Goal: Information Seeking & Learning: Learn about a topic

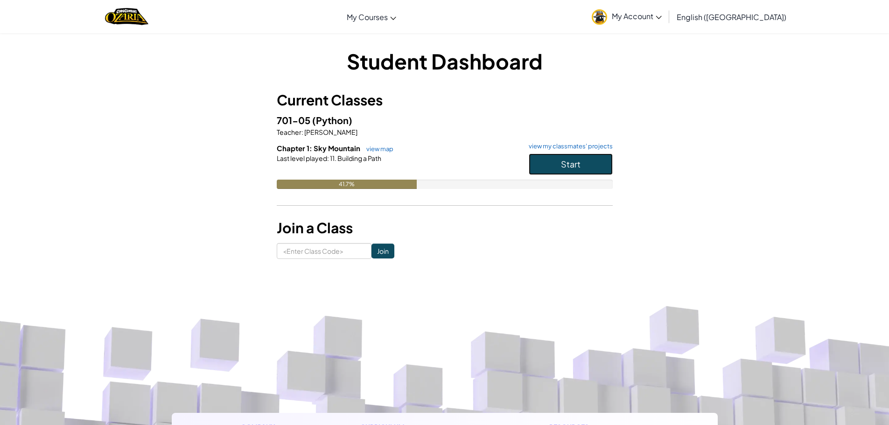
click at [588, 162] on button "Start" at bounding box center [571, 164] width 84 height 21
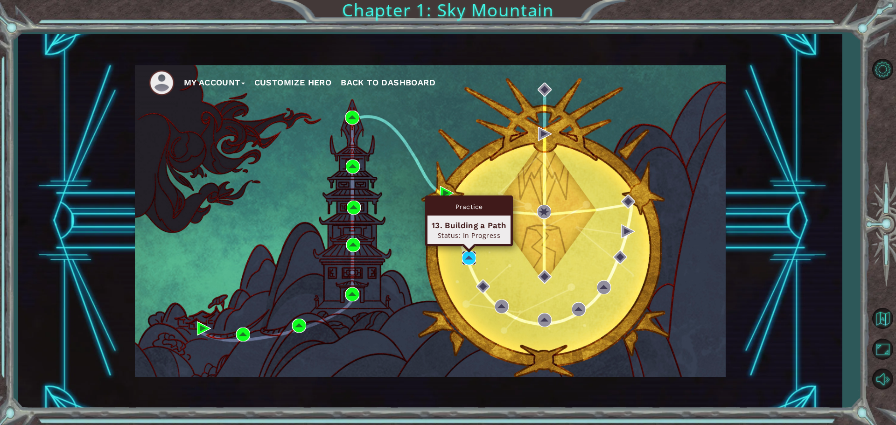
click at [468, 258] on img at bounding box center [469, 258] width 14 height 14
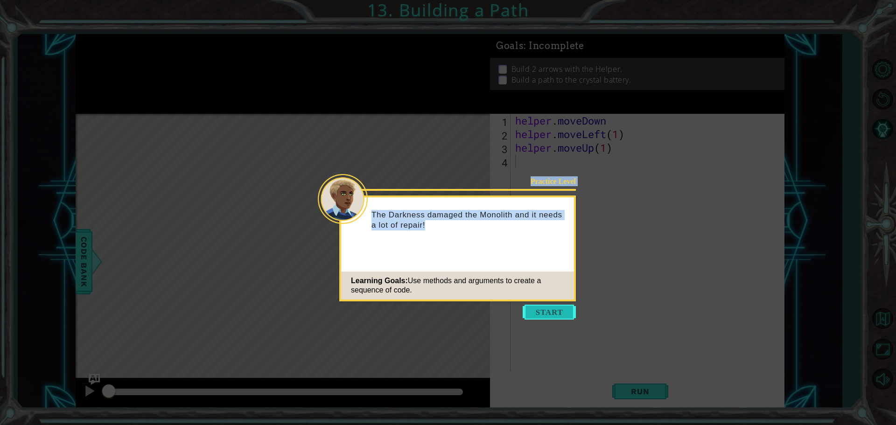
drag, startPoint x: 667, startPoint y: 78, endPoint x: 553, endPoint y: 310, distance: 258.2
click at [553, 310] on body "1 ההההההההההההההההההההההההההההההההההההההההההההההההההההההההההההההההההההההההההההה…" at bounding box center [448, 212] width 896 height 425
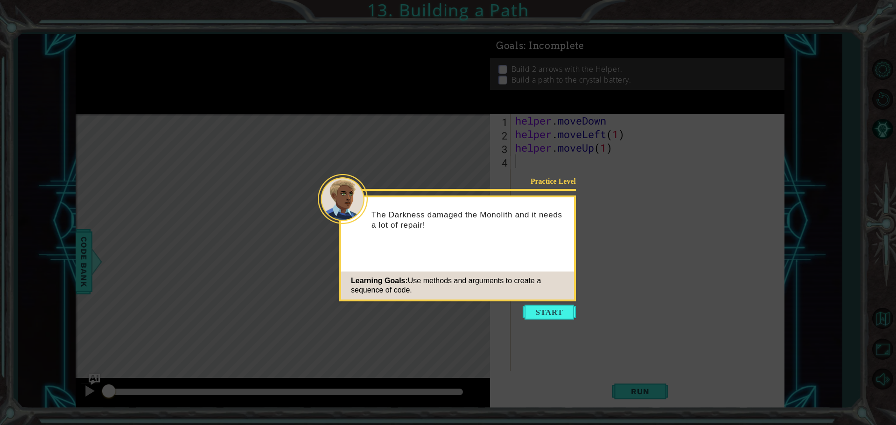
drag, startPoint x: 776, startPoint y: 275, endPoint x: 761, endPoint y: 271, distance: 15.8
click at [776, 273] on icon at bounding box center [448, 212] width 896 height 425
click at [564, 314] on button "Start" at bounding box center [549, 312] width 53 height 15
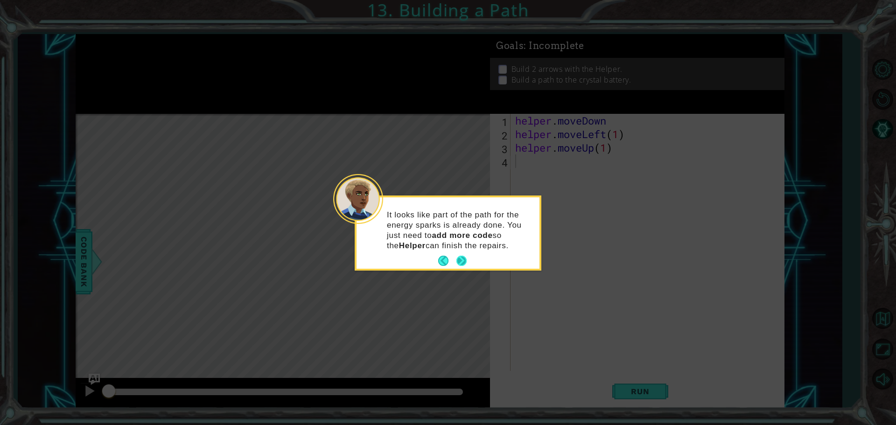
click at [458, 259] on button "Next" at bounding box center [461, 261] width 10 height 10
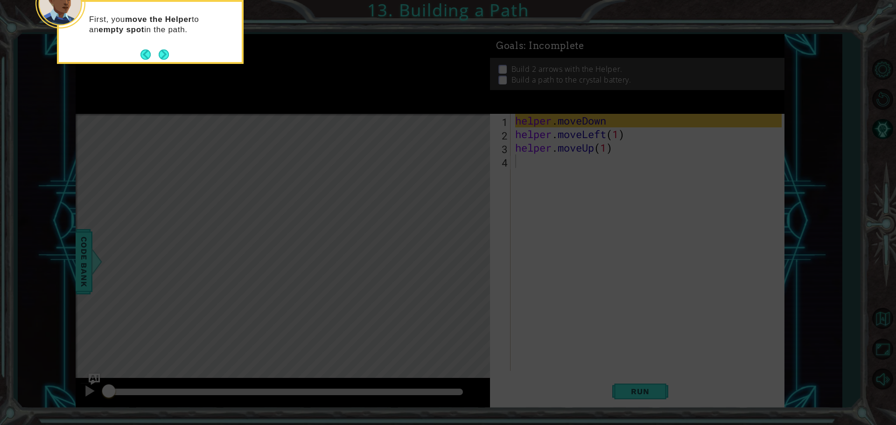
drag, startPoint x: 459, startPoint y: 247, endPoint x: 238, endPoint y: 31, distance: 309.0
click at [246, 32] on icon at bounding box center [448, 63] width 896 height 723
click at [165, 55] on button "Next" at bounding box center [164, 54] width 10 height 10
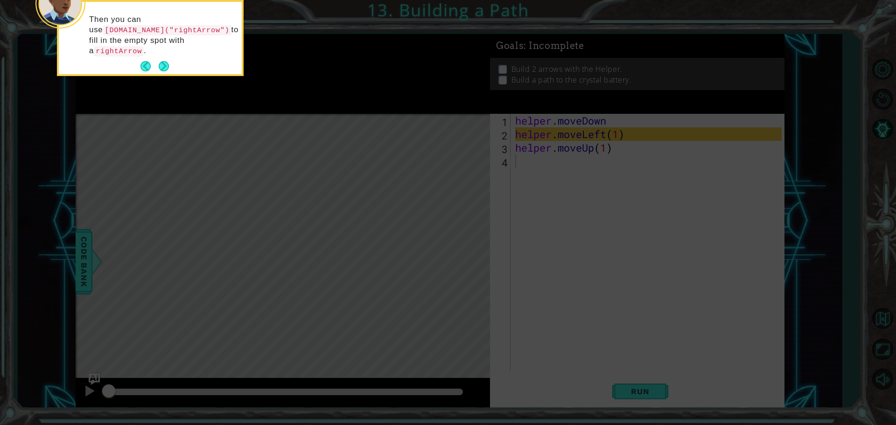
click at [165, 61] on button "Next" at bounding box center [164, 66] width 10 height 10
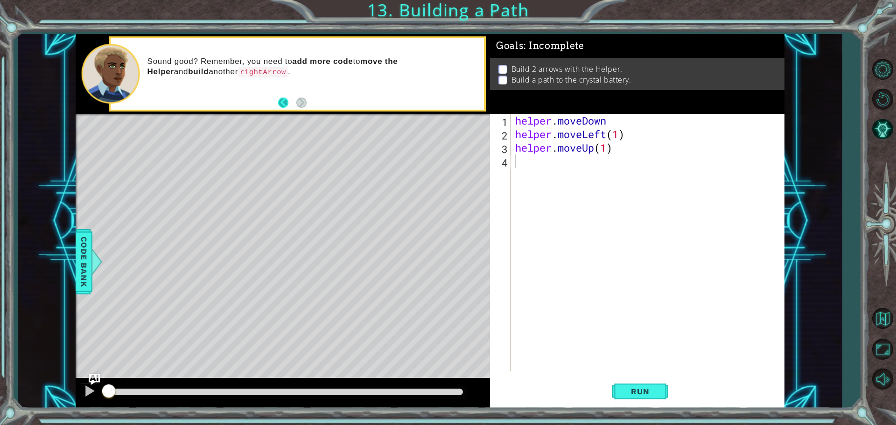
click at [285, 108] on button "Back" at bounding box center [287, 103] width 18 height 10
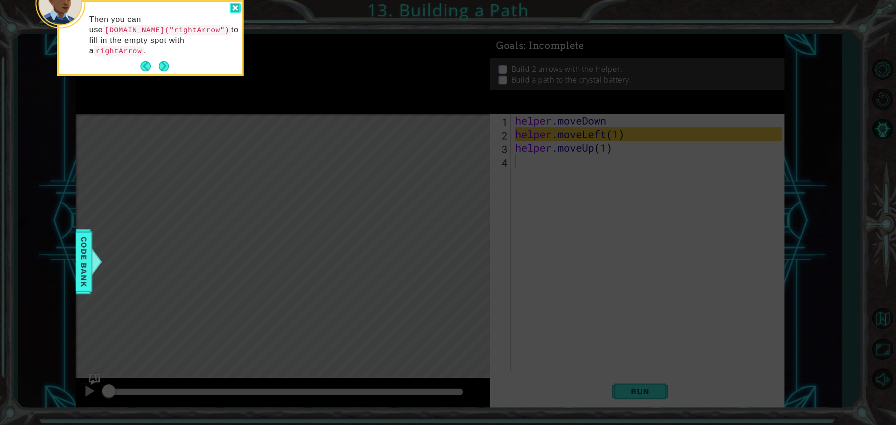
click at [234, 7] on div at bounding box center [235, 8] width 11 height 11
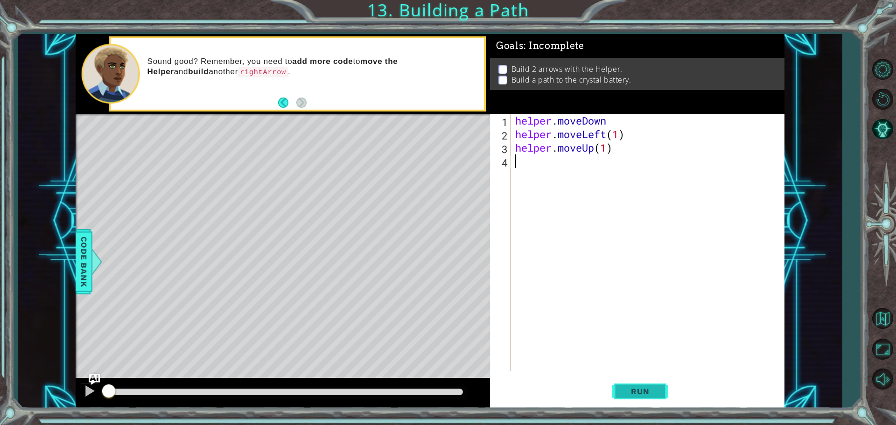
click at [624, 402] on button "Run" at bounding box center [640, 391] width 56 height 29
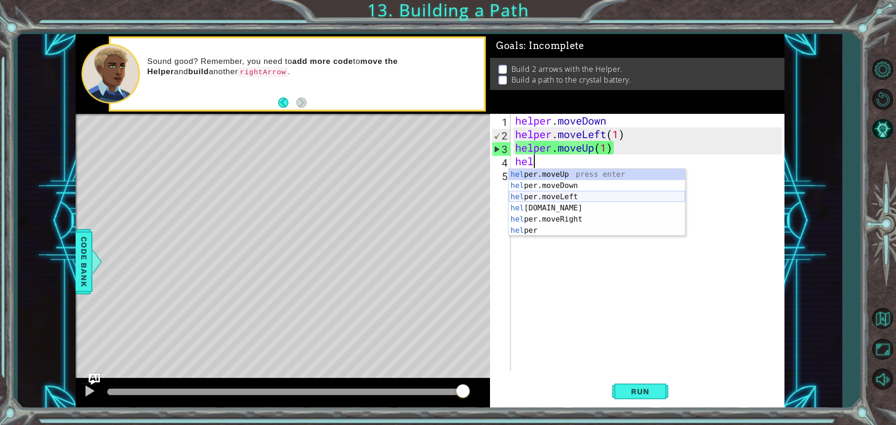
click at [538, 196] on div "hel per.moveUp press enter hel per.moveDown press enter hel per.moveLeft press …" at bounding box center [597, 214] width 176 height 90
type textarea "helper.moveLeft(1)"
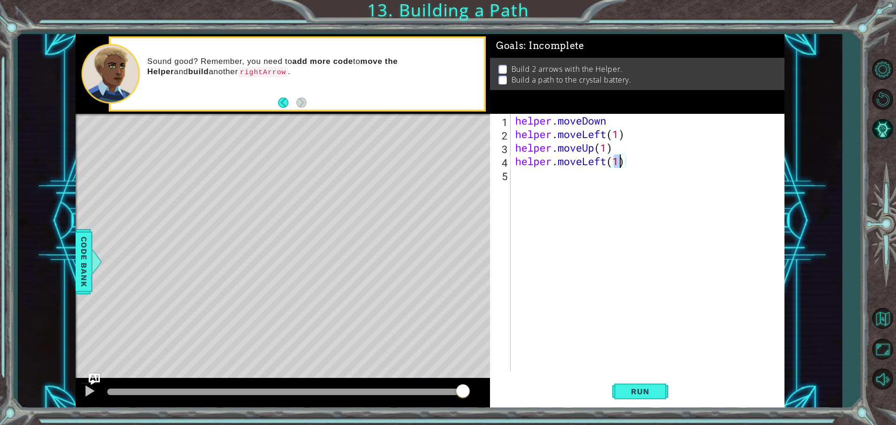
click at [528, 183] on div "helper . moveDown helper . moveLeft ( 1 ) helper . moveUp ( 1 ) helper . moveLe…" at bounding box center [649, 256] width 273 height 284
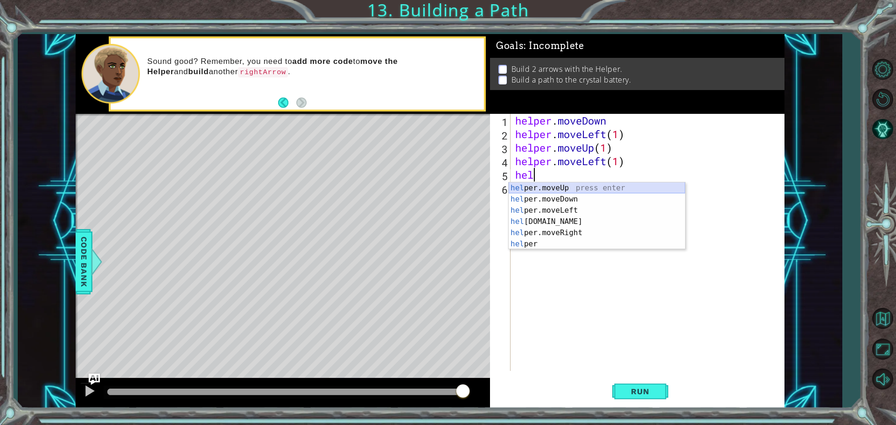
click at [546, 186] on div "hel per.moveUp press enter hel per.moveDown press enter hel per.moveLeft press …" at bounding box center [597, 228] width 176 height 90
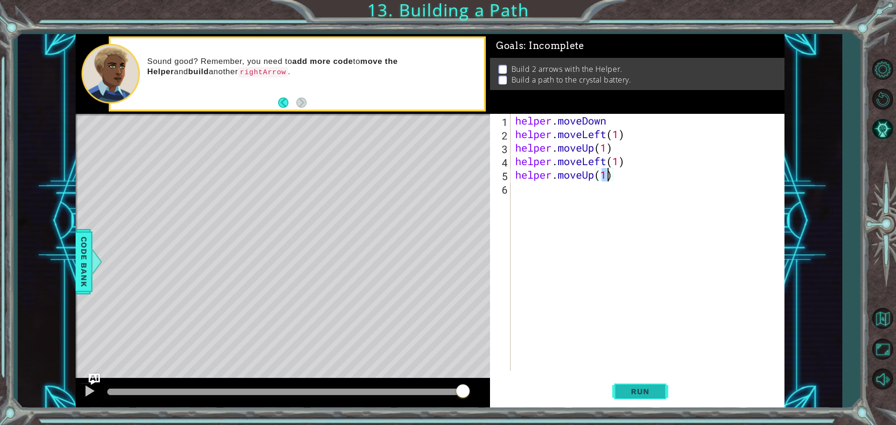
click at [657, 395] on span "Run" at bounding box center [640, 391] width 37 height 9
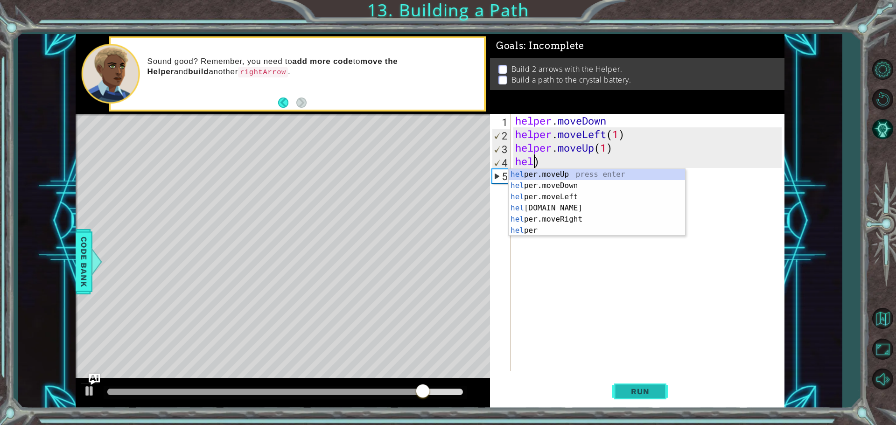
type textarea "helper.moveUp()"
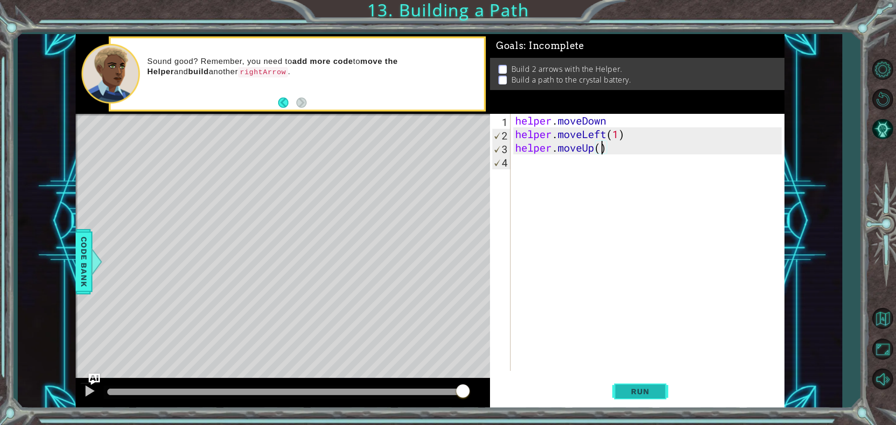
click at [653, 385] on button "Run" at bounding box center [640, 391] width 56 height 29
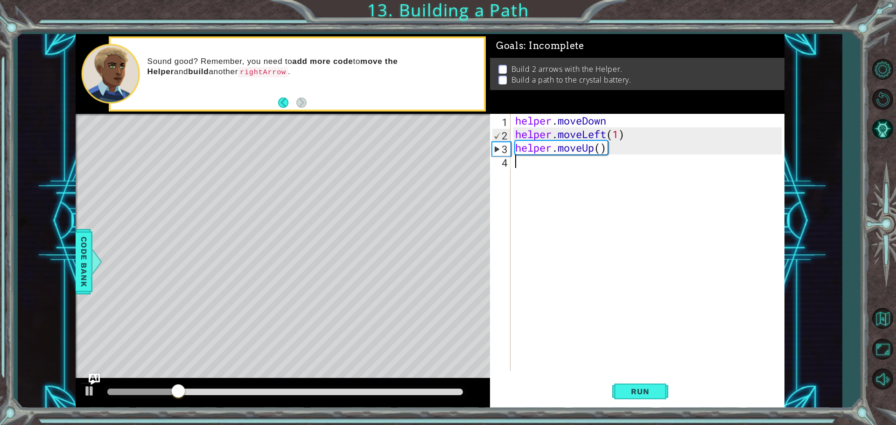
click at [608, 204] on div "helper . moveDown helper . moveLeft ( 1 ) helper . moveUp ( )" at bounding box center [649, 256] width 273 height 284
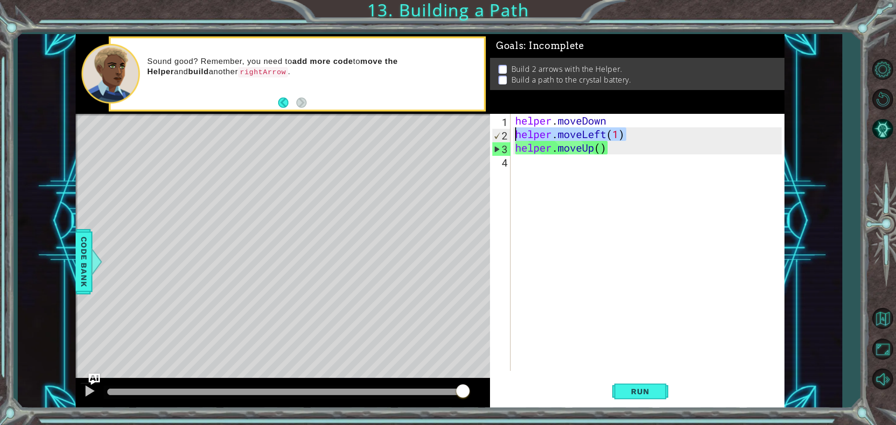
drag, startPoint x: 656, startPoint y: 132, endPoint x: 504, endPoint y: 140, distance: 151.9
click at [504, 140] on div "1 2 3 4 helper . moveDown helper . moveLeft ( 1 ) helper . moveUp ( ) ההההההההה…" at bounding box center [636, 242] width 292 height 257
type textarea "helper.moveLeft(1)"
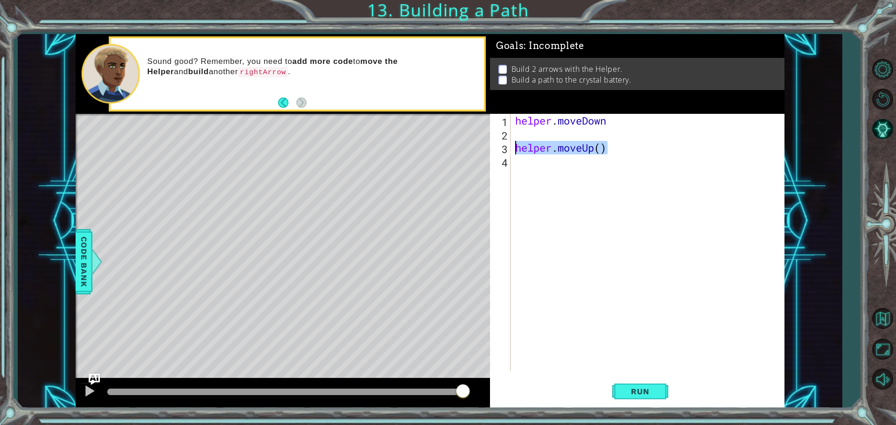
drag, startPoint x: 611, startPoint y: 152, endPoint x: 452, endPoint y: 141, distance: 159.1
click at [463, 146] on div "1 ההההההההההההההההההההההההההההההההההההההההההההההההההההההההההההההההההההההההההההה…" at bounding box center [430, 221] width 709 height 374
type textarea "helper.moveUp()"
click at [608, 126] on div "helper . [GEOGRAPHIC_DATA]" at bounding box center [649, 256] width 273 height 284
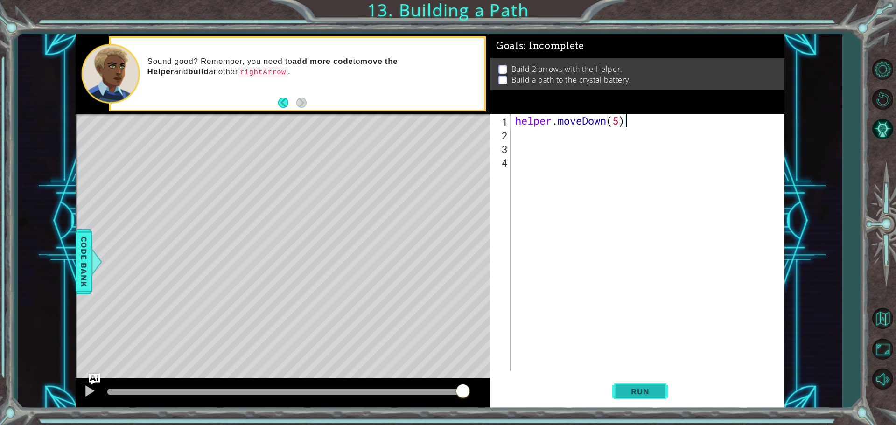
type textarea "helper.moveDown(5)"
click at [652, 385] on button "Run" at bounding box center [640, 391] width 56 height 29
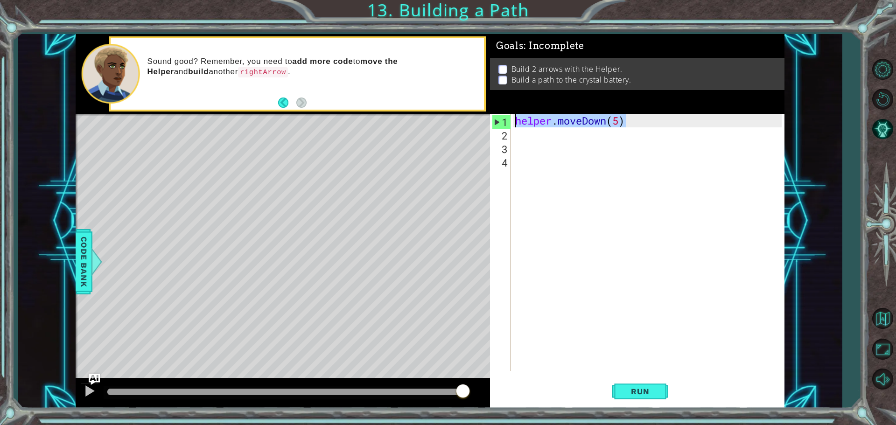
drag, startPoint x: 628, startPoint y: 118, endPoint x: 456, endPoint y: 107, distance: 171.6
click at [477, 112] on div "1 ההההההההההההההההההההההההההההההההההההההההההההההההההההההההההההההההההההההההההההה…" at bounding box center [430, 221] width 709 height 374
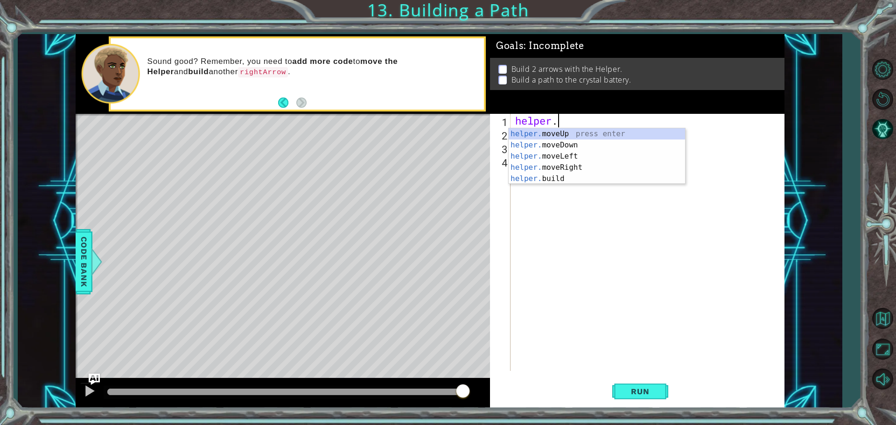
scroll to position [0, 1]
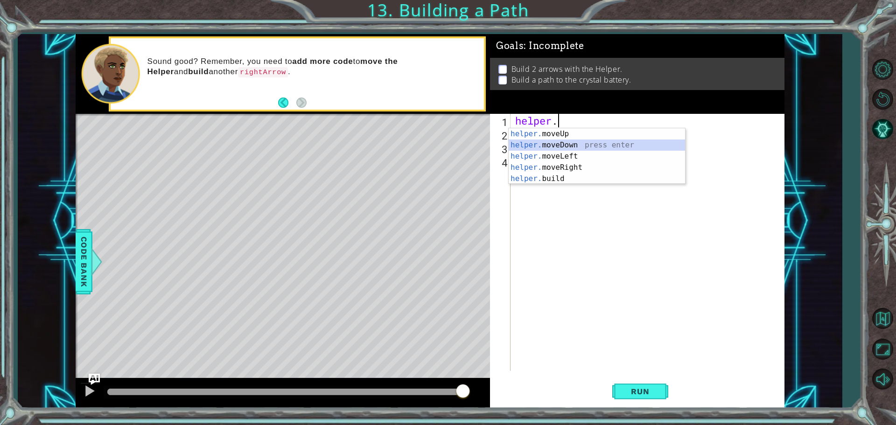
click at [541, 145] on div "helper. moveUp press enter helper. moveDown press enter helper. moveLeft press …" at bounding box center [597, 167] width 176 height 78
type textarea "helper.moveDown(1)"
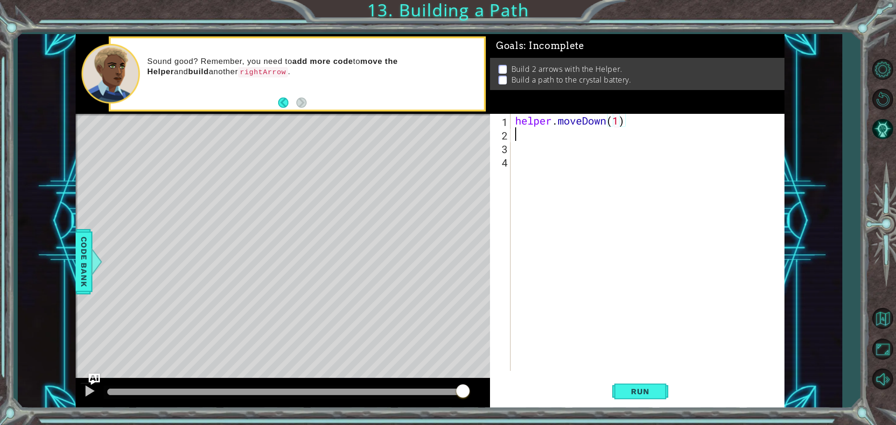
click at [658, 129] on div "helper . moveDown ( 1 )" at bounding box center [649, 256] width 273 height 284
click at [618, 120] on div "helper . moveDown ( 1 )" at bounding box center [649, 256] width 273 height 284
type textarea "helper.moveDown(1)"
click at [523, 133] on div "helper . moveDown ( 1 )" at bounding box center [649, 256] width 273 height 284
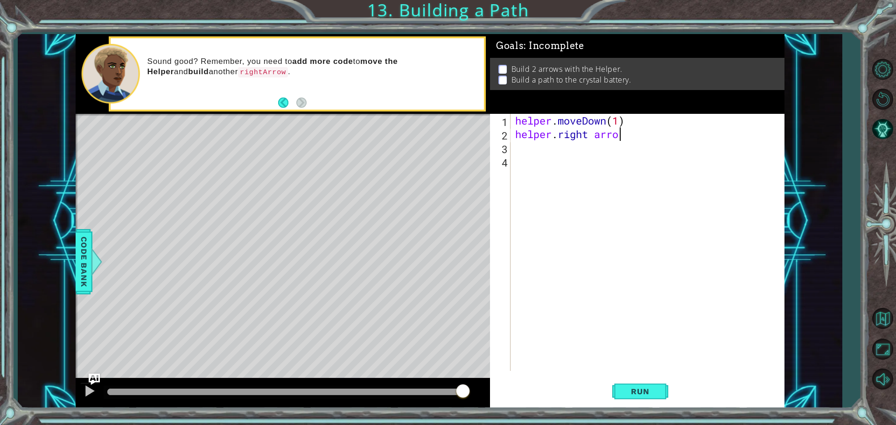
scroll to position [0, 4]
click at [558, 136] on div "helper . moveDown ( 1 ) helper . right arrow" at bounding box center [649, 256] width 273 height 284
click at [555, 149] on div "helper.[PERSON_NAME] press enter" at bounding box center [597, 159] width 176 height 34
drag, startPoint x: 713, startPoint y: 136, endPoint x: 682, endPoint y: 134, distance: 31.4
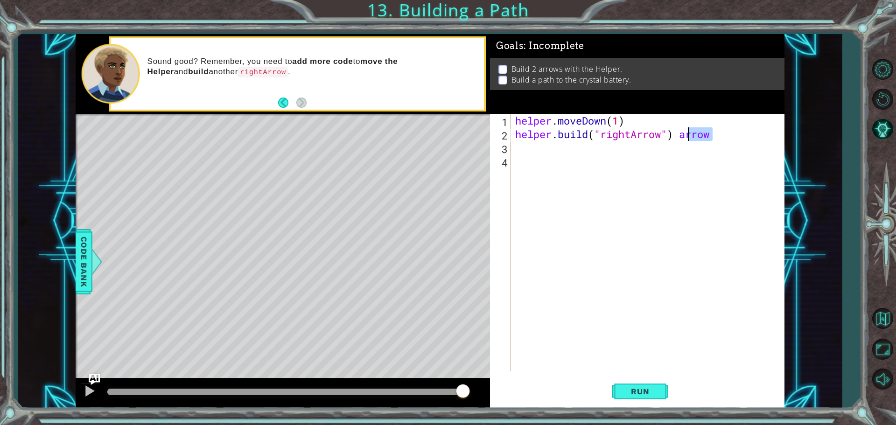
click at [682, 134] on div "helper . moveDown ( 1 ) helper . build ( "rightArrow" ) arrow" at bounding box center [649, 256] width 273 height 284
type textarea "[DOMAIN_NAME]("rightArrow")"
click at [631, 387] on span "Run" at bounding box center [640, 391] width 37 height 9
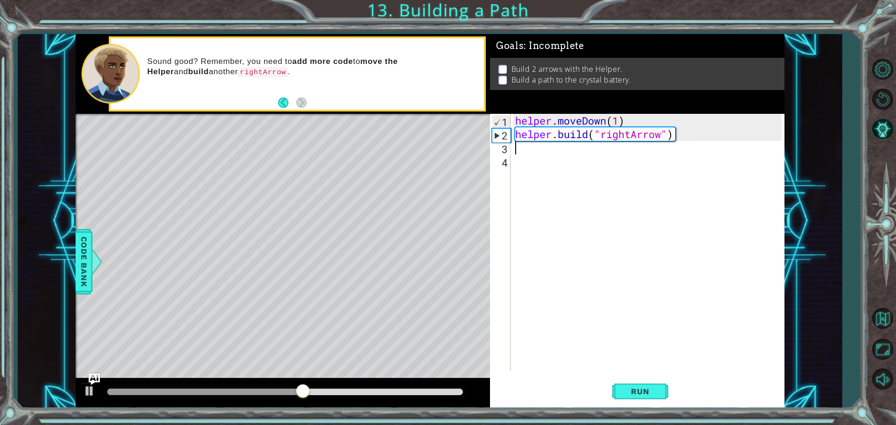
click at [523, 147] on div "helper . moveDown ( 1 ) helper . build ( "rightArrow" )" at bounding box center [649, 256] width 273 height 284
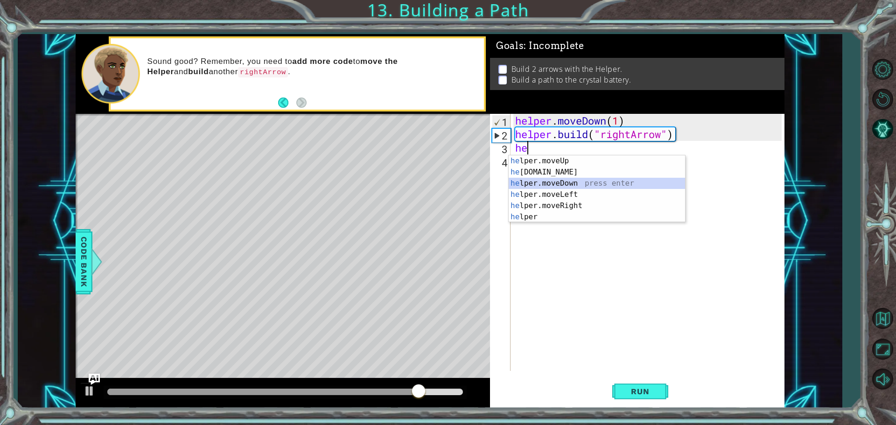
click at [577, 183] on div "he lper.moveUp press enter he [DOMAIN_NAME] press enter he lper.moveDown press …" at bounding box center [597, 200] width 176 height 90
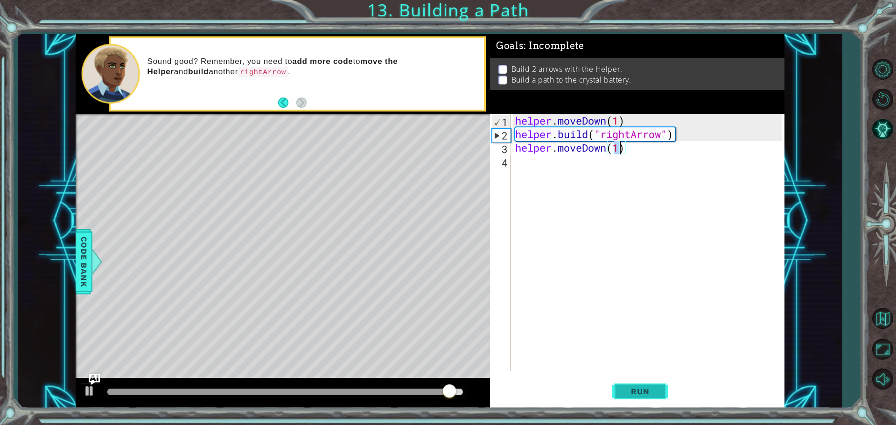
type textarea "helper.moveDown(1)"
click at [646, 386] on button "Run" at bounding box center [640, 391] width 56 height 29
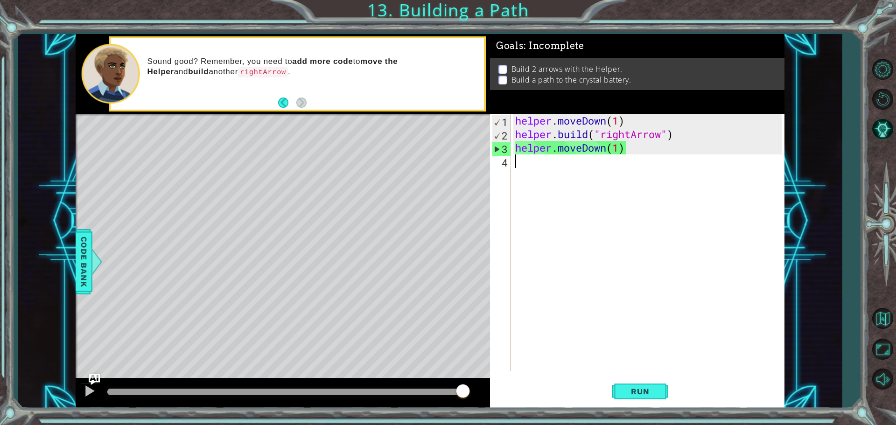
click at [539, 167] on div "helper . moveDown ( 1 ) helper . build ( "rightArrow" ) helper . moveDown ( 1 )" at bounding box center [649, 256] width 273 height 284
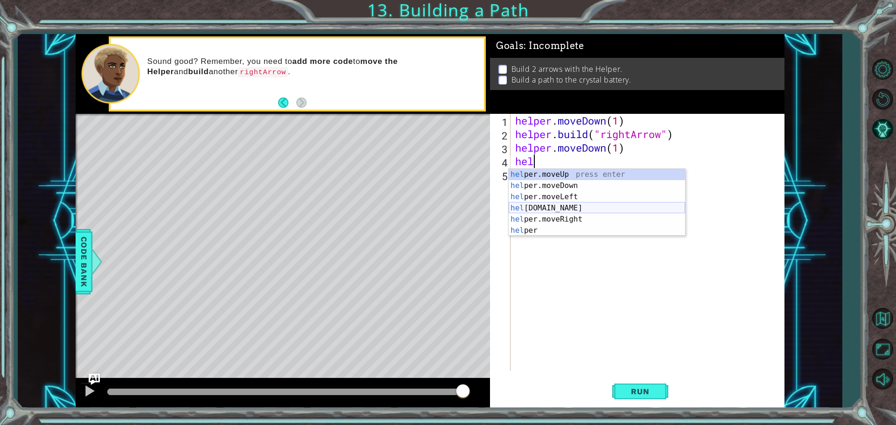
click at [526, 208] on div "hel per.moveUp press enter hel per.moveDown press enter hel per.moveLeft press …" at bounding box center [597, 214] width 176 height 90
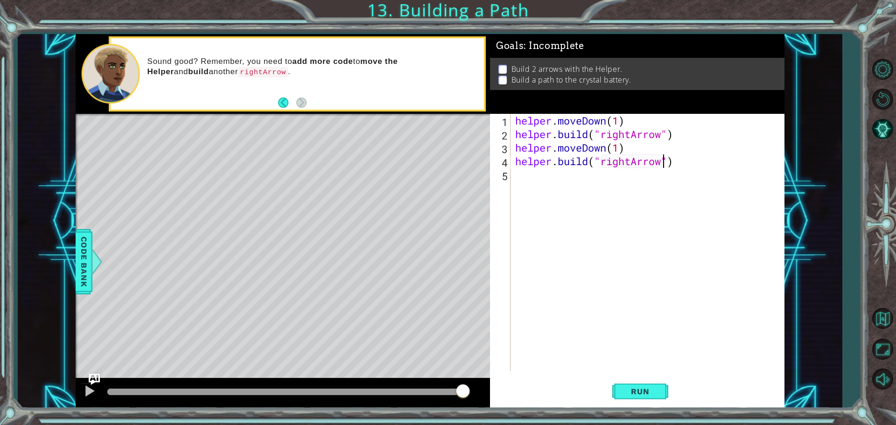
click at [661, 165] on div "helper . moveDown ( 1 ) helper . build ( "rightArrow" ) helper . moveDown ( 1 )…" at bounding box center [649, 256] width 273 height 284
click at [636, 165] on div "helper . moveDown ( 1 ) helper . build ( "rightArrow" ) helper . moveDown ( 1 )…" at bounding box center [649, 256] width 273 height 284
click at [629, 164] on div "helper . moveDown ( 1 ) helper . build ( "rightArrow" ) helper . moveDown ( 1 )…" at bounding box center [649, 256] width 273 height 284
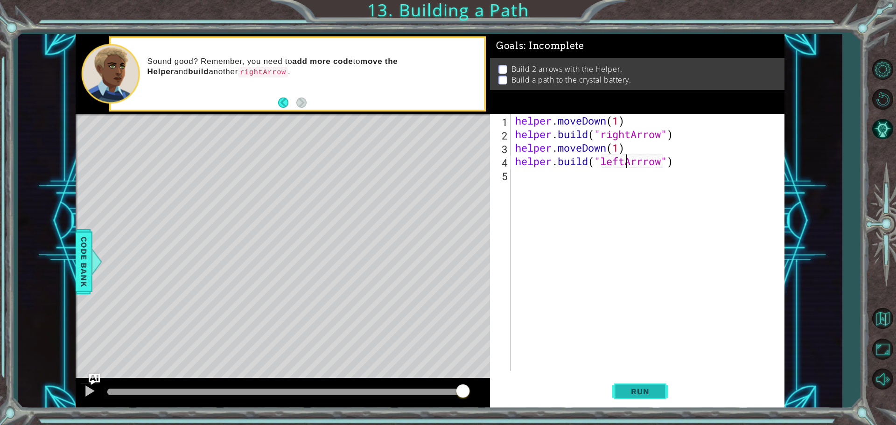
type textarea "[DOMAIN_NAME]("leftArrrow")"
click at [645, 386] on button "Run" at bounding box center [640, 391] width 56 height 29
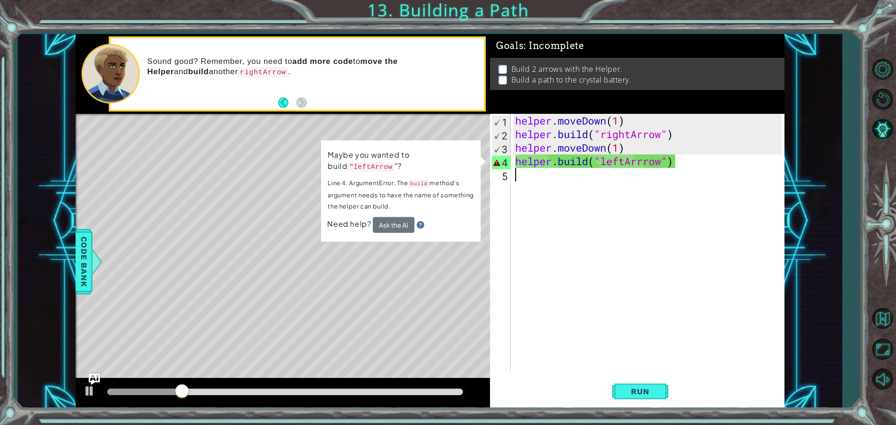
drag, startPoint x: 644, startPoint y: 169, endPoint x: 624, endPoint y: 175, distance: 21.1
click at [624, 175] on div "helper . moveDown ( 1 ) helper . build ( "rightArrow" ) helper . moveDown ( 1 )…" at bounding box center [649, 256] width 273 height 284
click at [394, 219] on button "Ask the AI" at bounding box center [394, 225] width 42 height 16
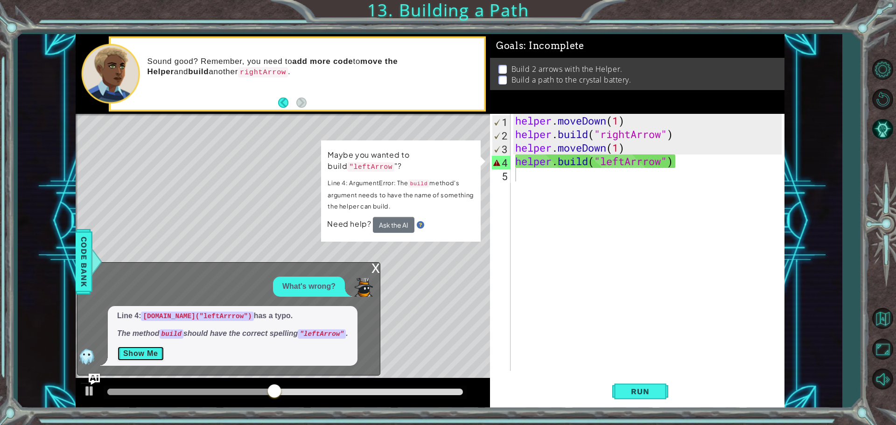
click at [140, 349] on button "Show Me" at bounding box center [140, 353] width 47 height 15
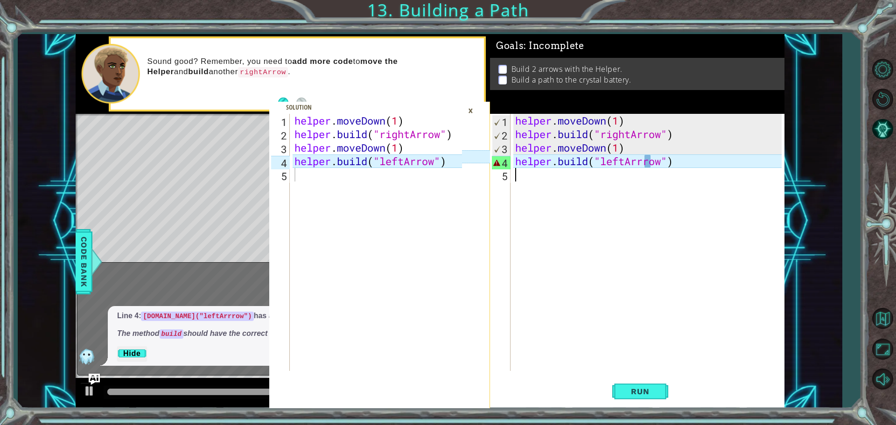
type textarea "[DOMAIN_NAME]("leftArrow")"
drag, startPoint x: 456, startPoint y: 162, endPoint x: 288, endPoint y: 161, distance: 168.5
click at [288, 161] on div "[DOMAIN_NAME]("leftArrow") 1 2 3 4 5 helper . moveDown ( 1 ) helper . build ( "…" at bounding box center [365, 242] width 193 height 257
type textarea "[DOMAIN_NAME]("leftArrrow")"
click at [688, 163] on div "helper . moveDown ( 1 ) helper . build ( "rightArrow" ) helper . moveDown ( 1 )…" at bounding box center [649, 256] width 273 height 284
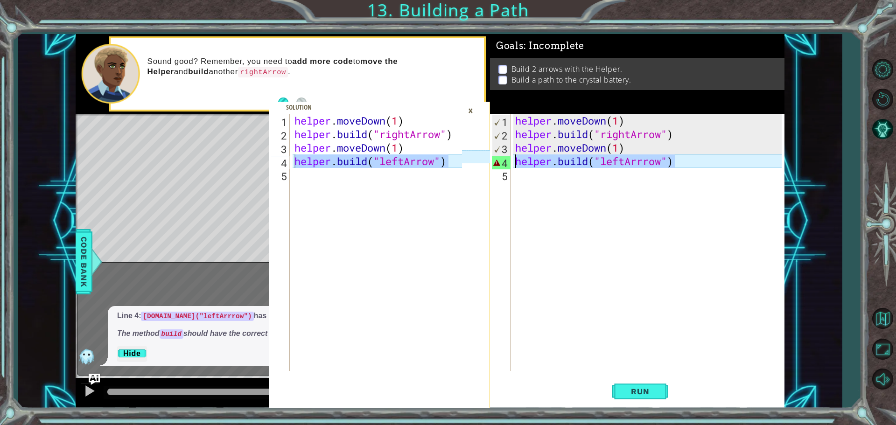
drag, startPoint x: 688, startPoint y: 163, endPoint x: 511, endPoint y: 162, distance: 176.9
click at [511, 162] on div "[DOMAIN_NAME]("leftArrrow") 1 2 3 4 5 helper . moveDown ( 1 ) helper . build ( …" at bounding box center [636, 242] width 292 height 257
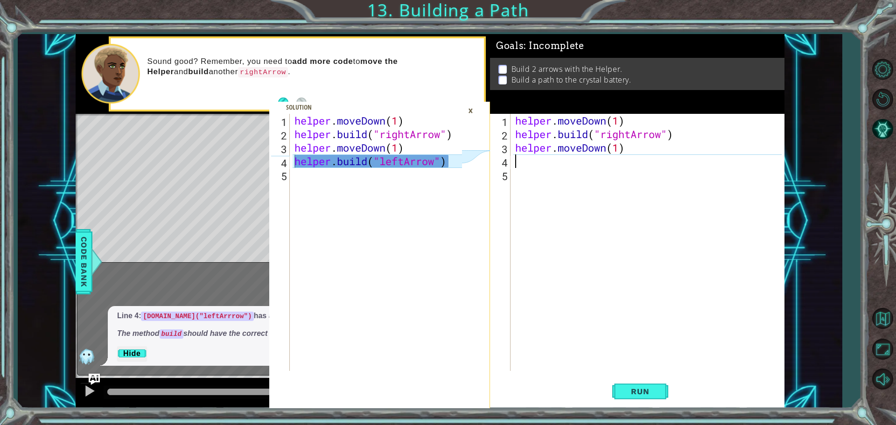
paste textarea "[DOMAIN_NAME]("leftArrow")"
type textarea "[DOMAIN_NAME]("leftArrow")"
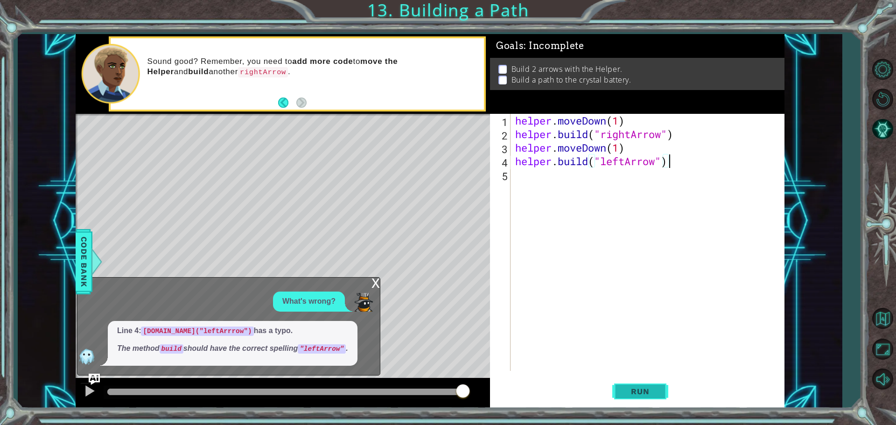
click at [635, 385] on button "Run" at bounding box center [640, 391] width 56 height 29
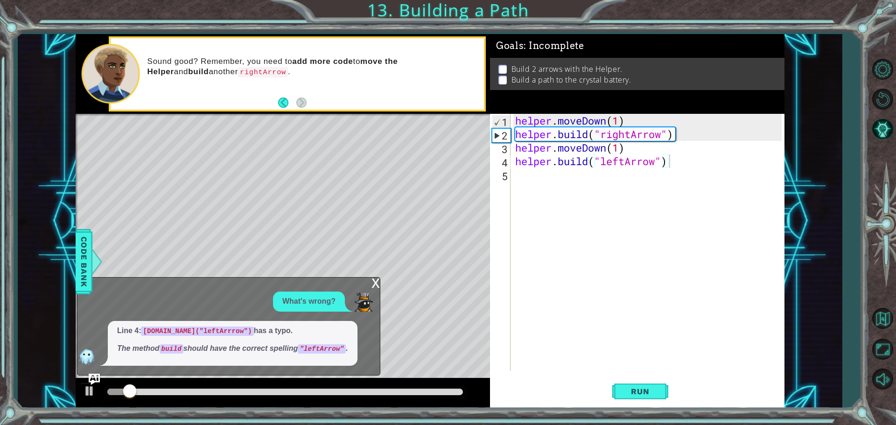
click at [365, 283] on div "x What's wrong? Line 4: [DOMAIN_NAME]("leftArrrow") has a typo. The method buil…" at bounding box center [228, 326] width 303 height 98
click at [373, 282] on div "x" at bounding box center [376, 282] width 8 height 9
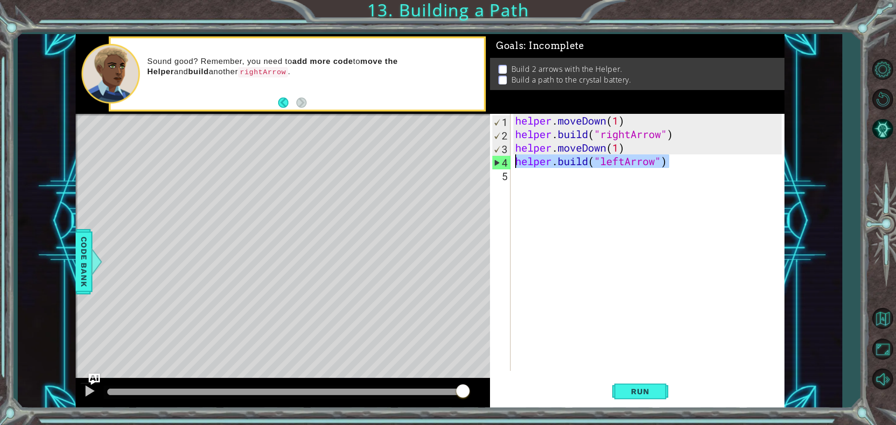
drag, startPoint x: 691, startPoint y: 165, endPoint x: 499, endPoint y: 165, distance: 192.3
click at [503, 162] on div "[DOMAIN_NAME]("leftArrow") 1 2 3 4 5 helper . moveDown ( 1 ) helper . build ( "…" at bounding box center [636, 242] width 292 height 257
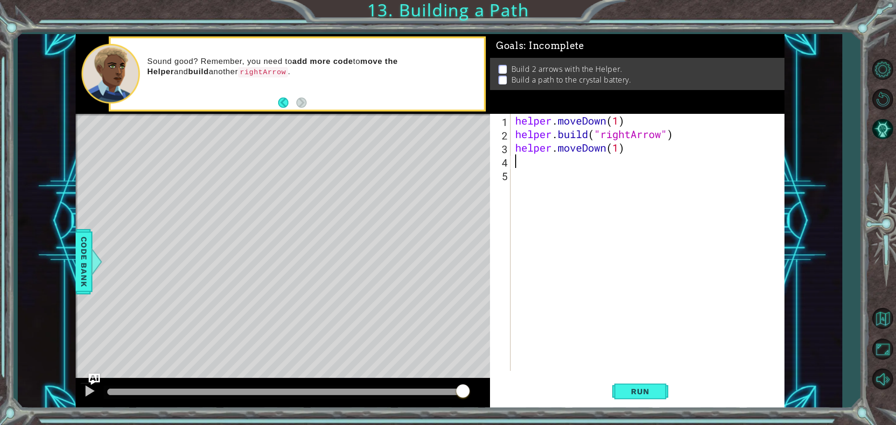
click at [646, 159] on div "helper . moveDown ( 1 ) helper . build ( "rightArrow" ) helper . moveDown ( 1 )" at bounding box center [649, 256] width 273 height 284
click at [634, 144] on div "helper . moveDown ( 1 ) helper . build ( "rightArrow" ) helper . moveDown ( 1 )" at bounding box center [649, 256] width 273 height 284
type textarea "helper.moveDown(1)"
click at [634, 144] on div "helper . moveDown ( 1 ) helper . build ( "rightArrow" ) helper . moveDown ( 1 )" at bounding box center [649, 256] width 273 height 284
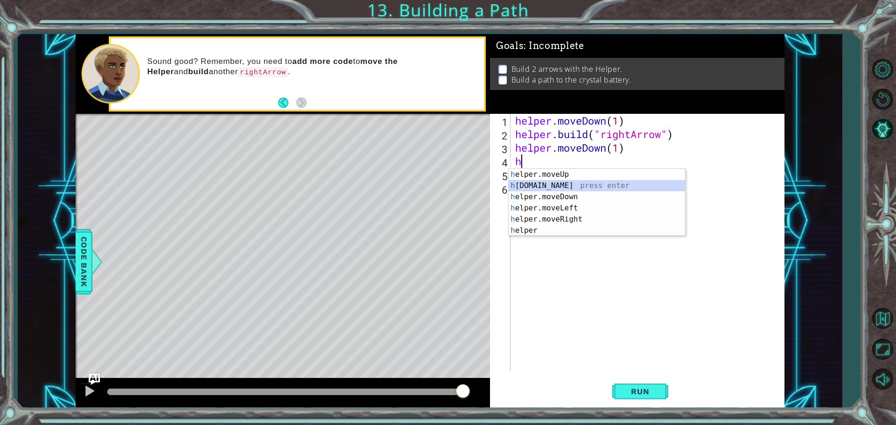
click at [616, 187] on div "h elper.moveUp press enter h [DOMAIN_NAME] press enter h elper.moveDown press e…" at bounding box center [597, 214] width 176 height 90
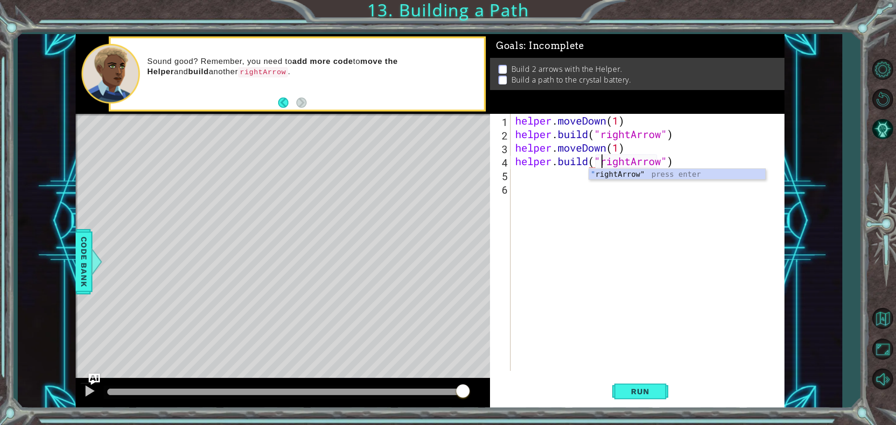
scroll to position [0, 4]
drag, startPoint x: 669, startPoint y: 194, endPoint x: 664, endPoint y: 165, distance: 29.4
click at [666, 166] on div "helper . moveDown ( 1 ) helper . build ( "rightArrow" ) helper . moveDown ( 1 )…" at bounding box center [649, 256] width 273 height 284
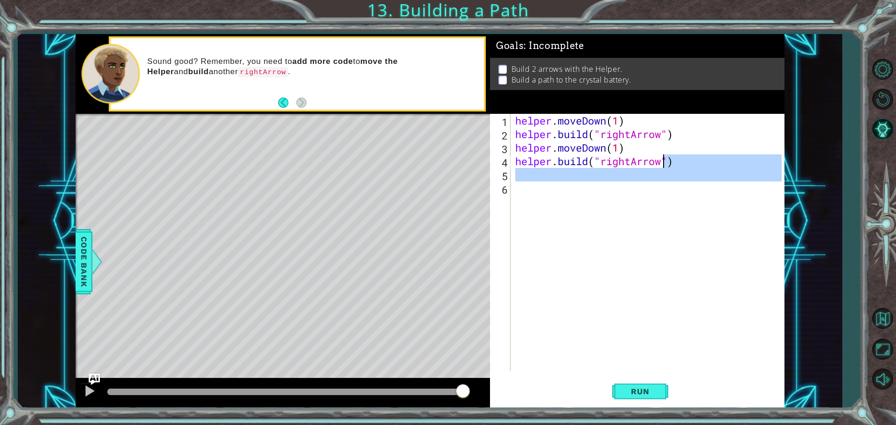
click at [664, 165] on div "helper . moveDown ( 1 ) helper . build ( "rightArrow" ) helper . moveDown ( 1 )…" at bounding box center [647, 242] width 268 height 257
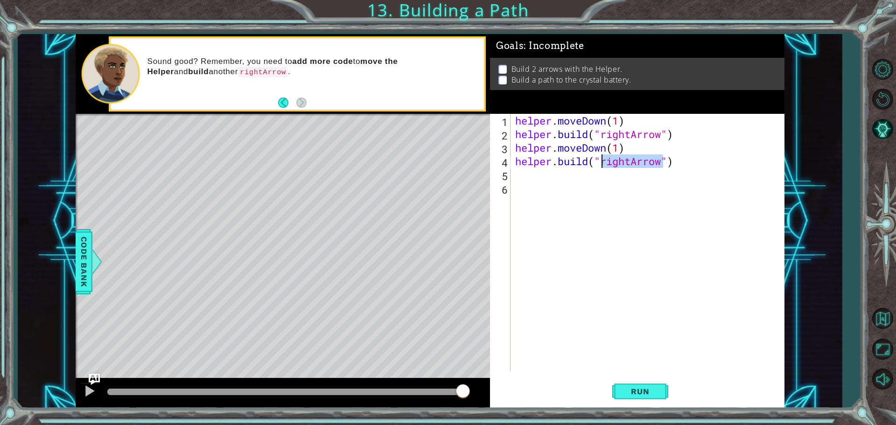
drag, startPoint x: 663, startPoint y: 165, endPoint x: 601, endPoint y: 165, distance: 62.5
click at [601, 165] on div "helper . moveDown ( 1 ) helper . build ( "rightArrow" ) helper . moveDown ( 1 )…" at bounding box center [649, 256] width 273 height 284
click at [611, 176] on div "" rightArrow" press enter" at bounding box center [677, 186] width 176 height 34
click at [625, 389] on span "Run" at bounding box center [640, 391] width 37 height 9
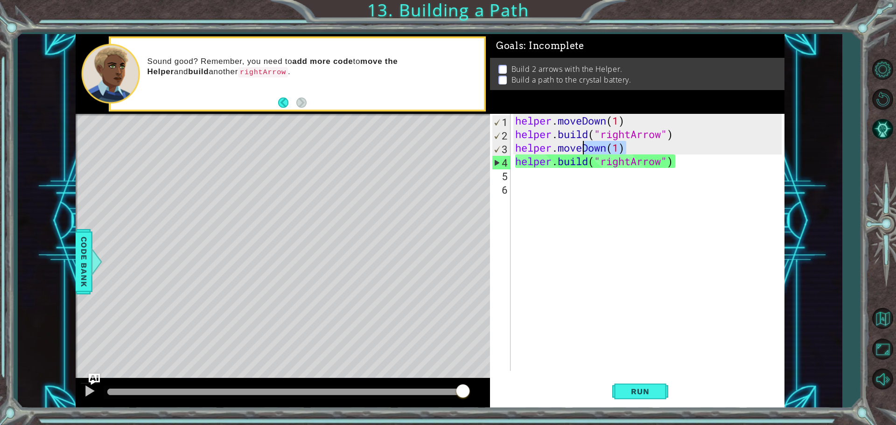
drag, startPoint x: 639, startPoint y: 149, endPoint x: 582, endPoint y: 149, distance: 57.4
click at [582, 149] on div "helper . moveDown ( 1 ) helper . build ( "rightArrow" ) helper . moveDown ( 1 )…" at bounding box center [649, 256] width 273 height 284
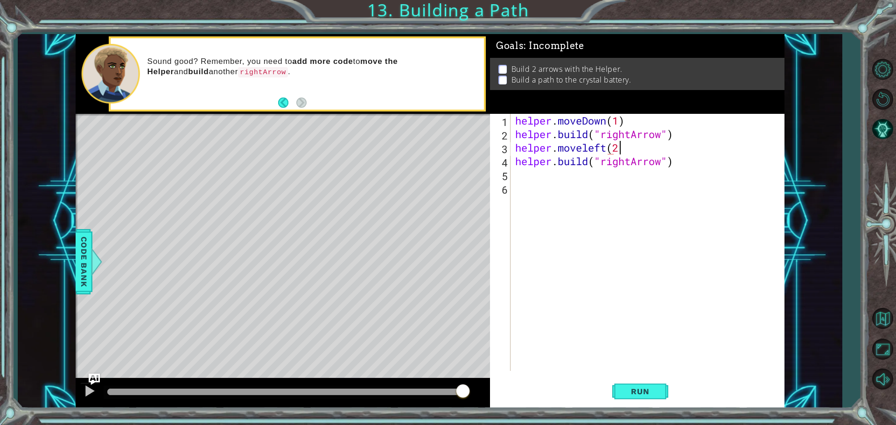
scroll to position [0, 4]
click at [663, 393] on button "Run" at bounding box center [640, 391] width 56 height 29
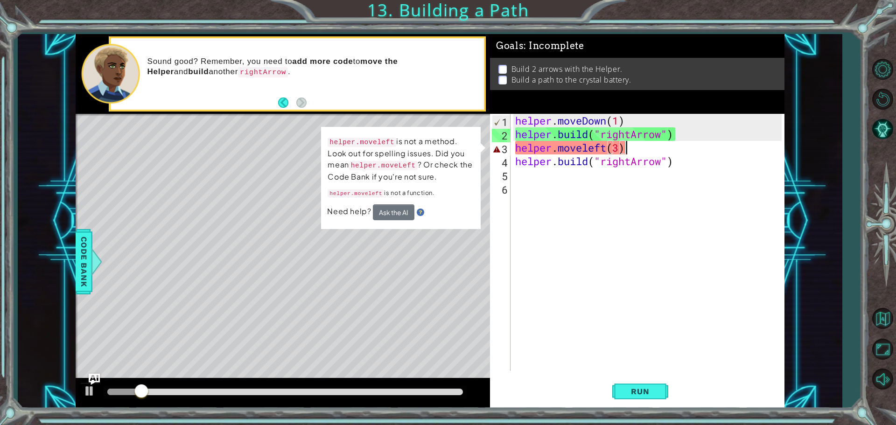
click at [630, 153] on div "helper . moveDown ( 1 ) helper . build ( "rightArrow" ) helper . moveleft ( 3 )…" at bounding box center [649, 256] width 273 height 284
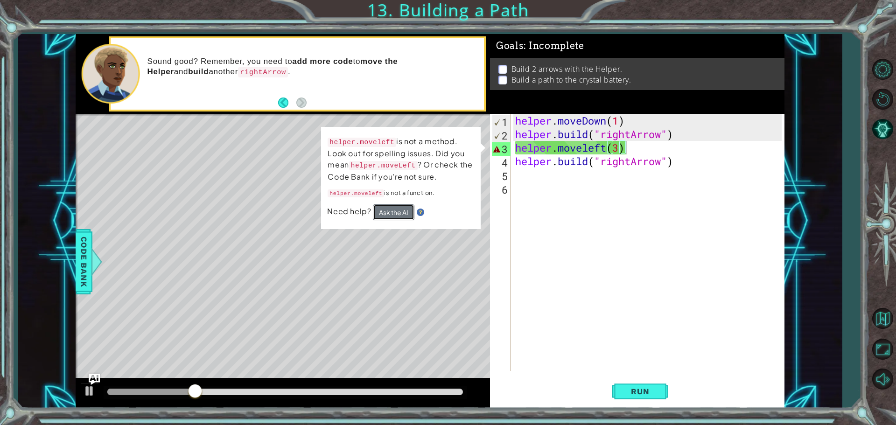
click at [384, 214] on button "Ask the AI" at bounding box center [394, 212] width 42 height 16
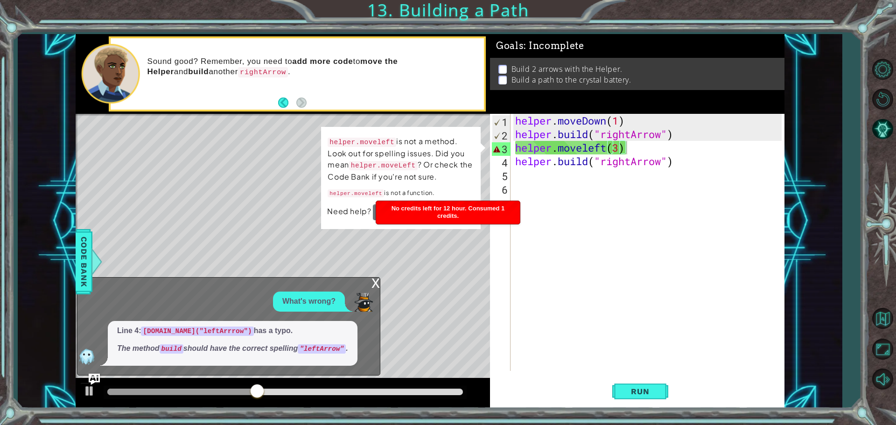
drag, startPoint x: 223, startPoint y: 347, endPoint x: 268, endPoint y: 357, distance: 46.3
click at [247, 356] on div "Line 4: [DOMAIN_NAME]("leftArrrow") has a typo. The method build should have th…" at bounding box center [233, 343] width 250 height 45
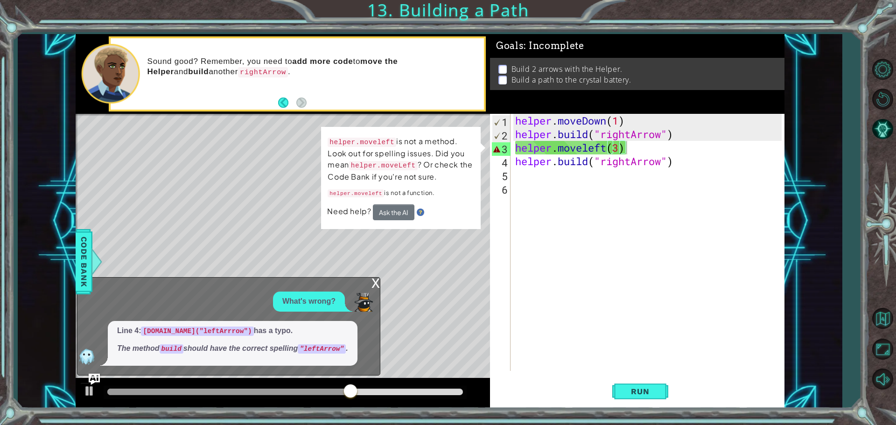
drag, startPoint x: 305, startPoint y: 349, endPoint x: 368, endPoint y: 336, distance: 64.9
click at [365, 349] on div "Line 4: [DOMAIN_NAME]("leftArrrow") has a typo. The method build should have th…" at bounding box center [226, 343] width 298 height 45
click at [372, 281] on div "x" at bounding box center [376, 282] width 8 height 9
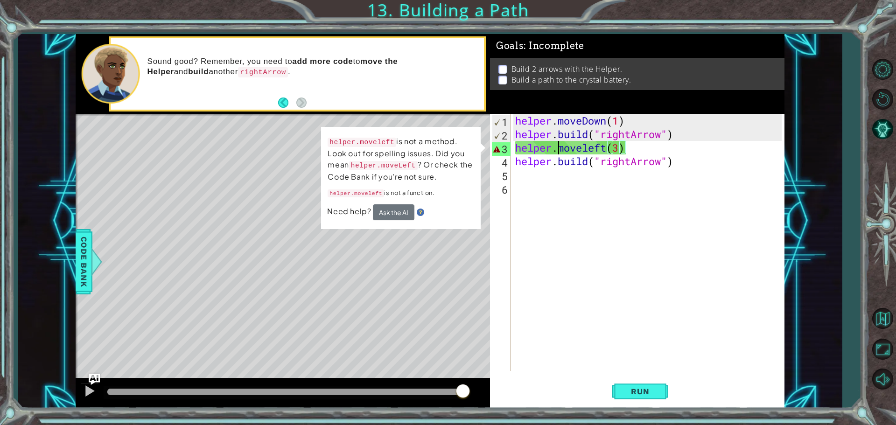
click at [556, 148] on div "helper . moveDown ( 1 ) helper . build ( "rightArrow" ) helper . moveleft ( 3 )…" at bounding box center [649, 256] width 273 height 284
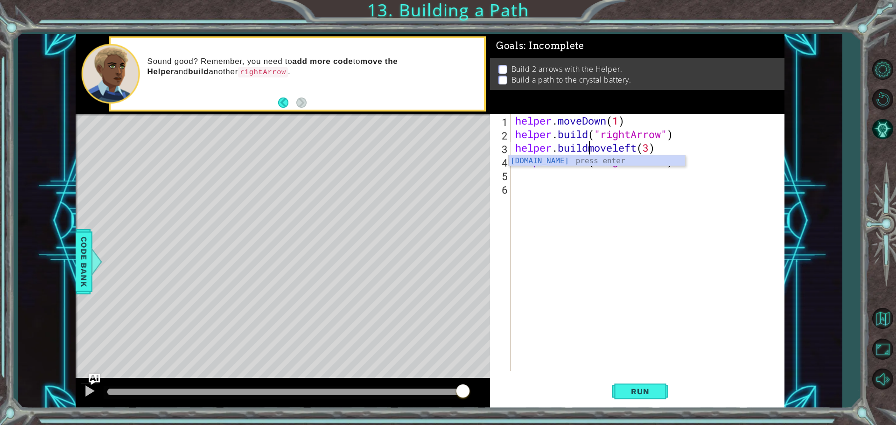
scroll to position [0, 4]
click at [643, 386] on button "Run" at bounding box center [640, 391] width 56 height 29
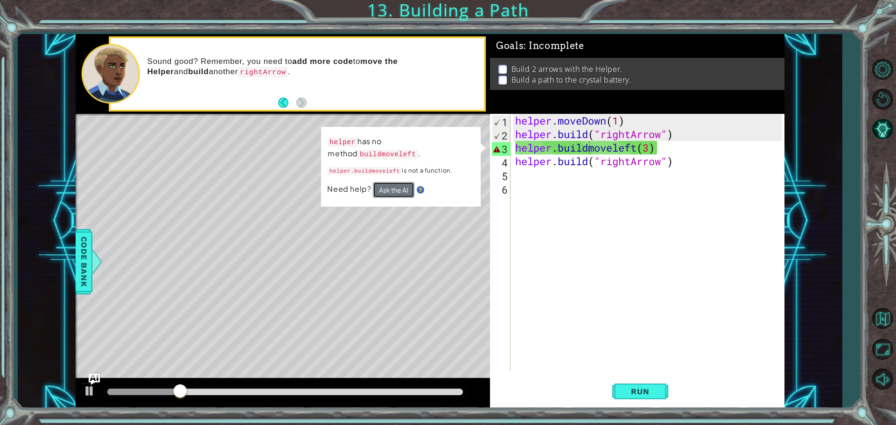
click at [389, 184] on button "Ask the AI" at bounding box center [394, 190] width 42 height 16
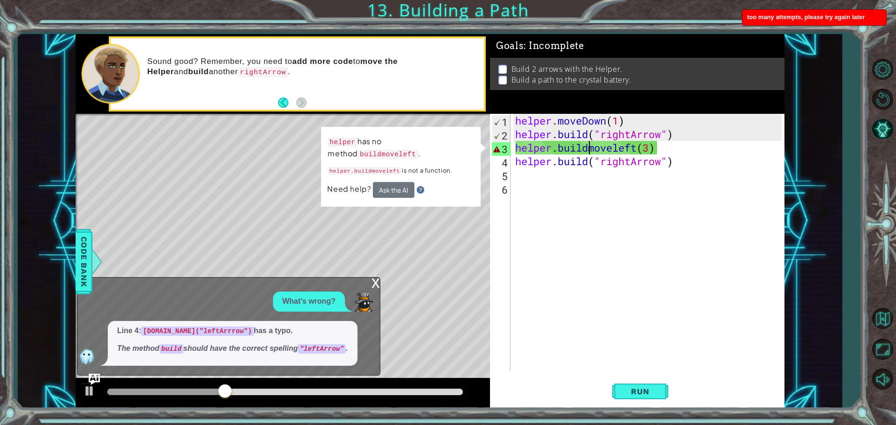
click at [376, 280] on div "x" at bounding box center [376, 282] width 8 height 9
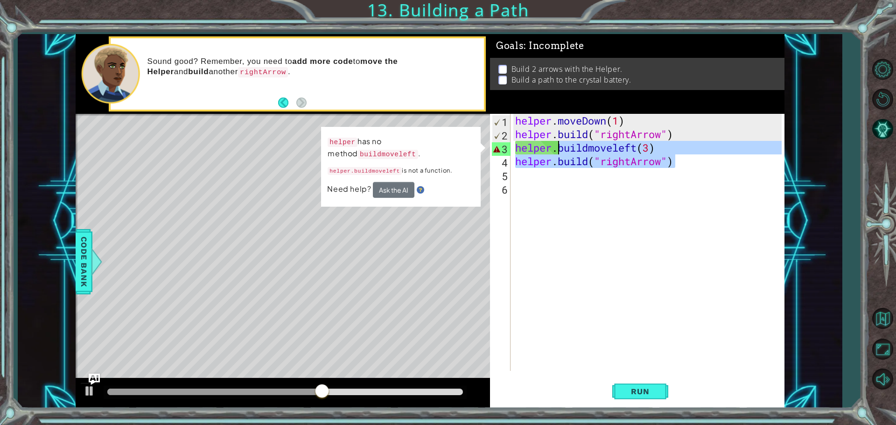
drag, startPoint x: 690, startPoint y: 155, endPoint x: 558, endPoint y: 146, distance: 132.4
click at [558, 146] on div "helper . moveDown ( 1 ) helper . build ( "rightArrow" ) helper . buildmoveleft …" at bounding box center [649, 256] width 273 height 284
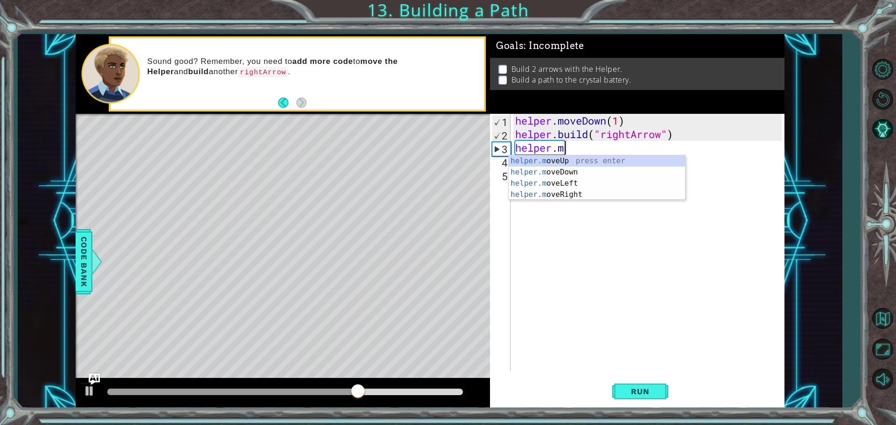
scroll to position [0, 2]
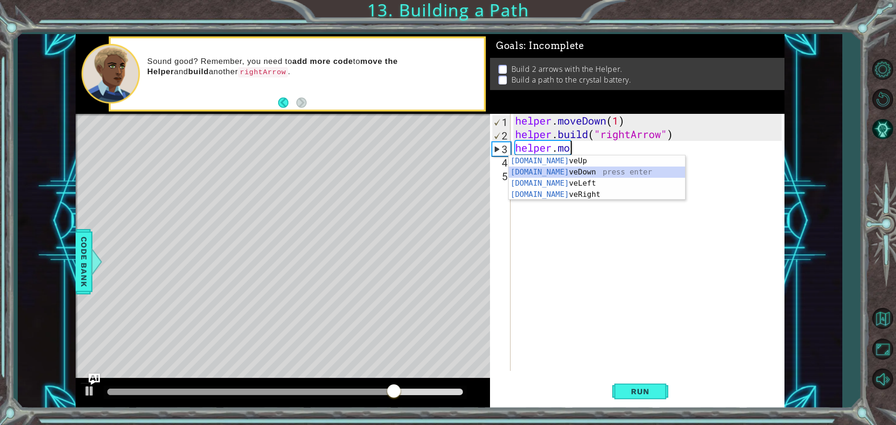
click at [559, 177] on div "[DOMAIN_NAME] veUp press enter [DOMAIN_NAME] veDown press enter [DOMAIN_NAME] v…" at bounding box center [597, 188] width 176 height 67
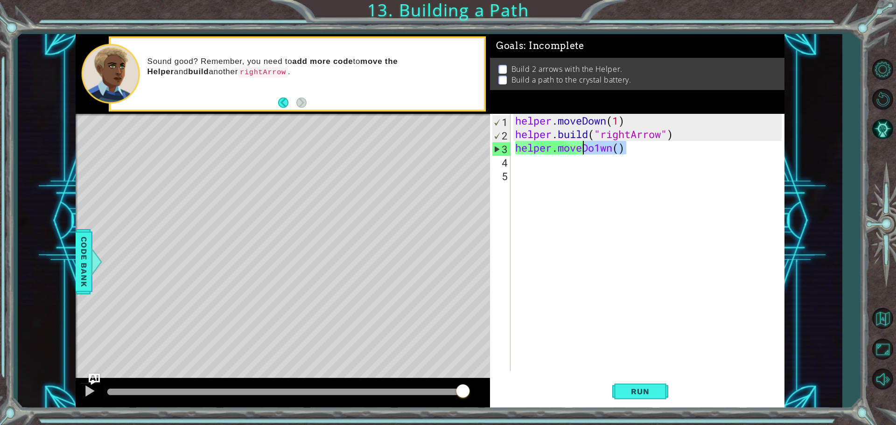
drag, startPoint x: 629, startPoint y: 153, endPoint x: 582, endPoint y: 147, distance: 47.4
click at [582, 147] on div "helper . moveDown ( 1 ) helper . build ( "rightArrow" ) helper . moveDo1wn ( )" at bounding box center [649, 256] width 273 height 284
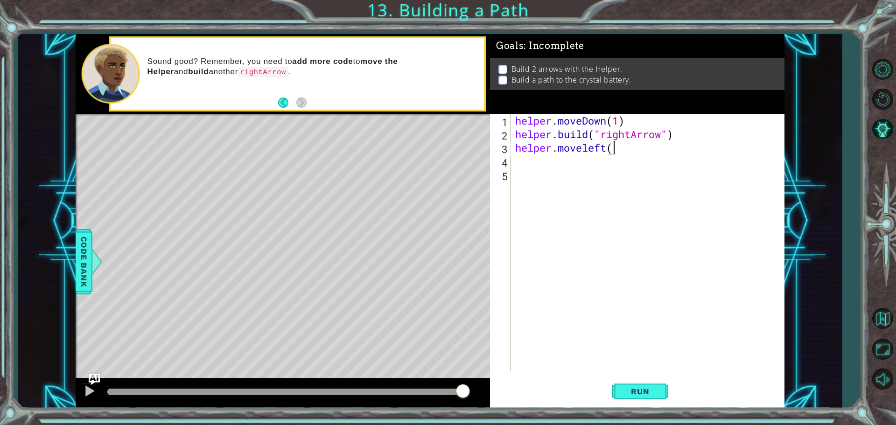
scroll to position [0, 4]
click at [648, 394] on span "Run" at bounding box center [640, 391] width 37 height 9
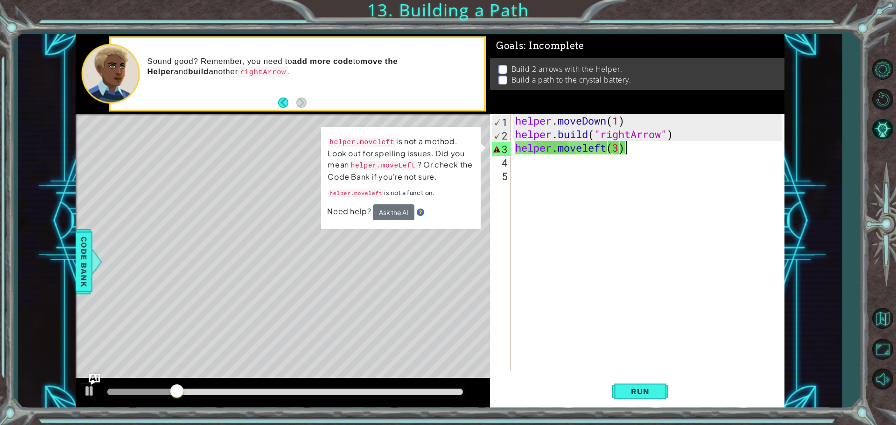
click at [573, 147] on div "helper . moveDown ( 1 ) helper . build ( "rightArrow" ) helper . moveleft ( 3 )" at bounding box center [649, 256] width 273 height 284
drag, startPoint x: 630, startPoint y: 154, endPoint x: 558, endPoint y: 144, distance: 72.5
click at [558, 144] on div "helper . moveDown ( 1 ) helper . build ( "rightArrow" ) helper . moveleft ( 3 )" at bounding box center [649, 256] width 273 height 284
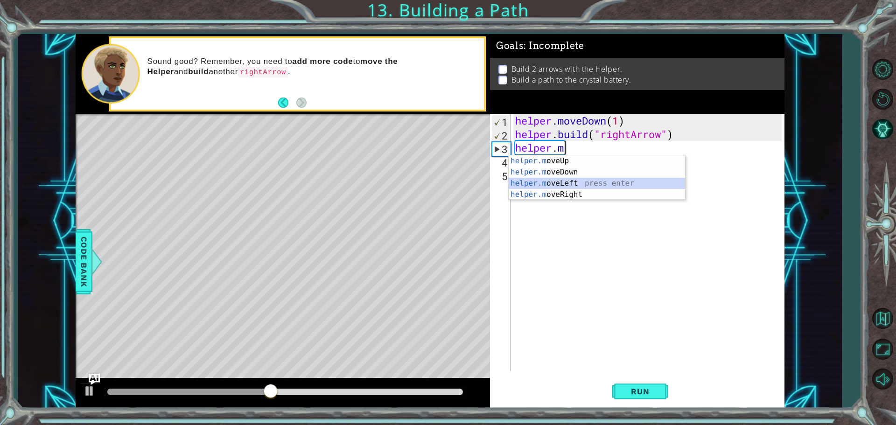
click at [561, 186] on div "helper.m oveUp press enter helper.m oveDown press enter helper.m oveLeft press …" at bounding box center [597, 188] width 176 height 67
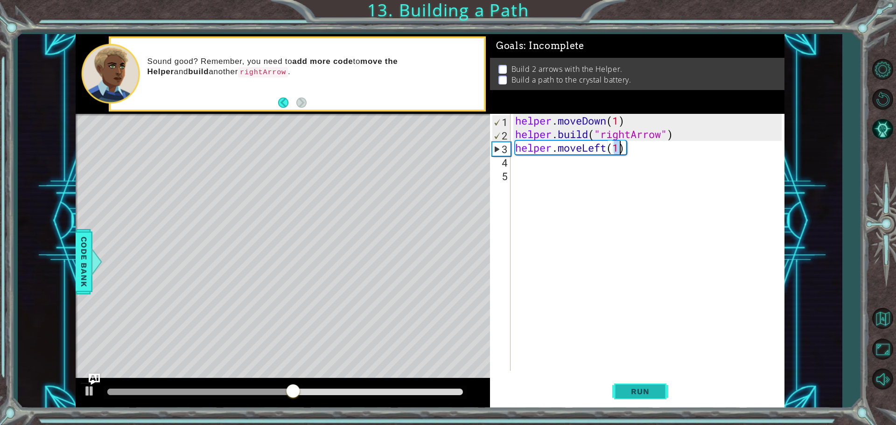
click at [641, 403] on button "Run" at bounding box center [640, 391] width 56 height 29
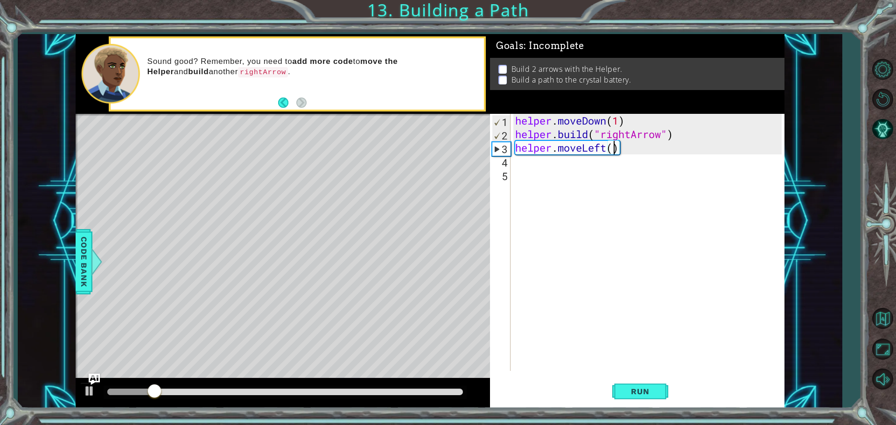
scroll to position [0, 4]
click at [621, 383] on button "Run" at bounding box center [640, 391] width 56 height 29
drag, startPoint x: 608, startPoint y: 148, endPoint x: 581, endPoint y: 148, distance: 26.6
click at [581, 148] on div "helper . moveDown ( 1 ) helper . build ( "rightArrow" ) helper . moveLeft ( 3 )" at bounding box center [649, 256] width 273 height 284
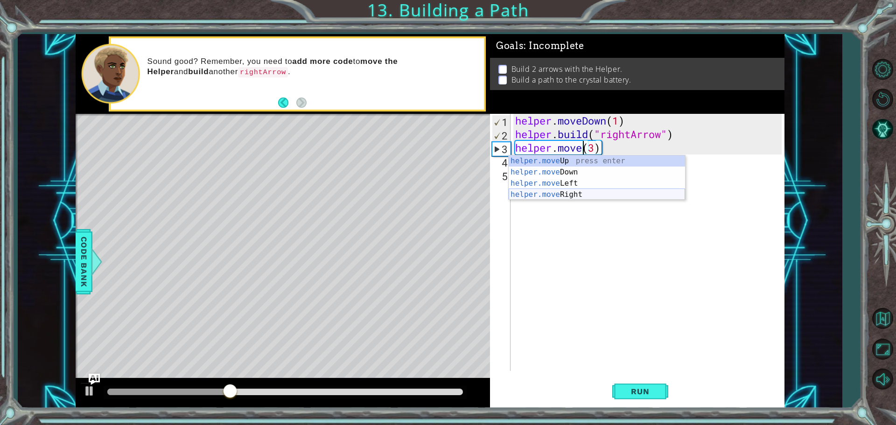
click at [584, 192] on div "helper.move Up press enter helper.move Down press enter helper.move Left press …" at bounding box center [597, 188] width 176 height 67
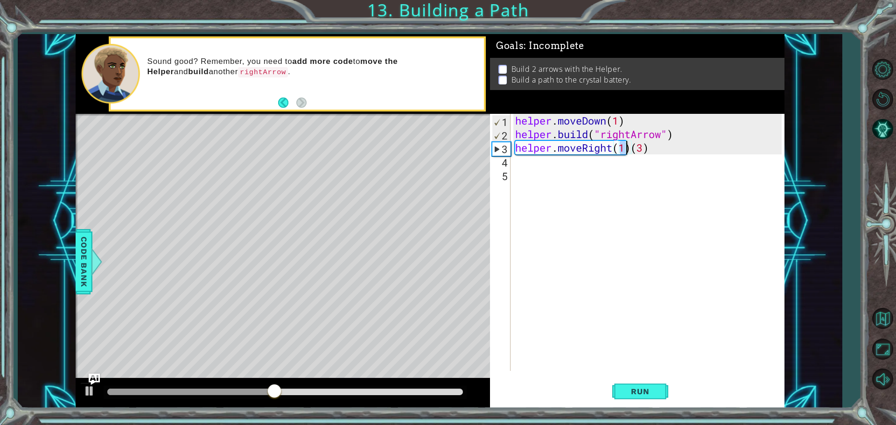
click at [632, 153] on div "helper . moveDown ( 1 ) helper . build ( "rightArrow" ) helper . moveRight ( 1 …" at bounding box center [649, 256] width 273 height 284
click at [631, 148] on div "helper . moveDown ( 1 ) helper . build ( "rightArrow" ) helper . moveRight ( 1 …" at bounding box center [649, 256] width 273 height 284
type textarea "helper.moveRight(3)"
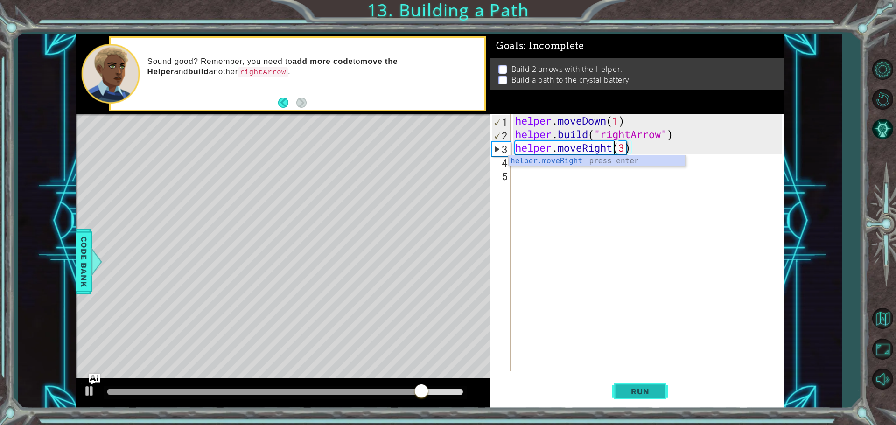
click at [646, 389] on span "Run" at bounding box center [640, 391] width 37 height 9
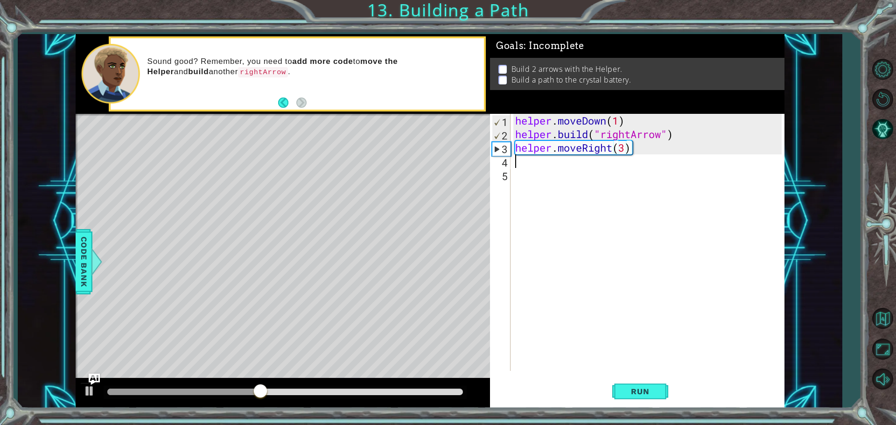
click at [521, 156] on div "helper . moveDown ( 1 ) helper . build ( "rightArrow" ) helper . moveRight ( 3 )" at bounding box center [649, 256] width 273 height 284
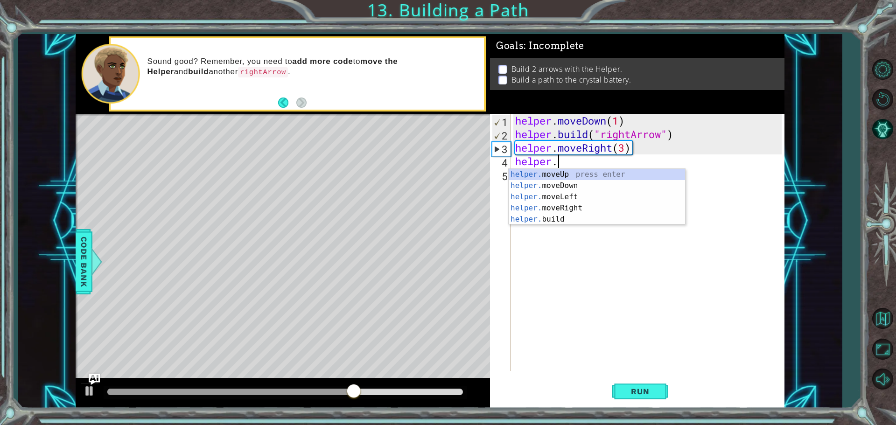
scroll to position [0, 1]
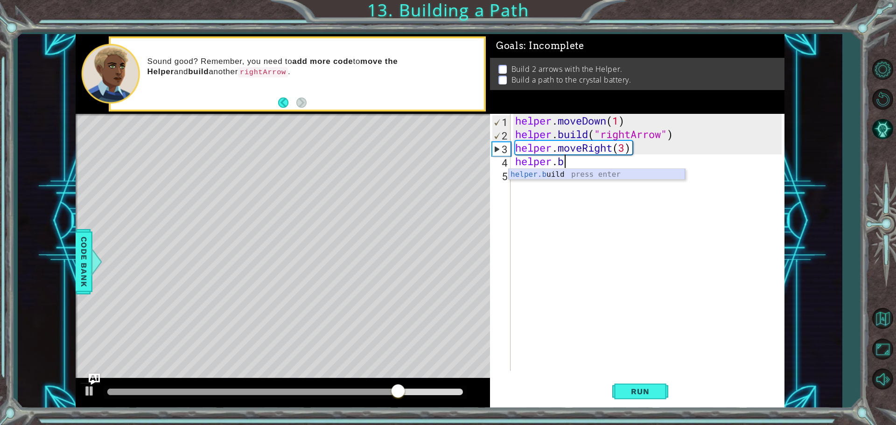
click at [542, 176] on div "helper.b uild press enter" at bounding box center [597, 186] width 176 height 34
type textarea "[DOMAIN_NAME]("rightArrow")"
click at [689, 169] on div "helper . moveDown ( 1 ) helper . build ( "rightArrow" ) helper . moveRight ( 3 …" at bounding box center [649, 256] width 273 height 284
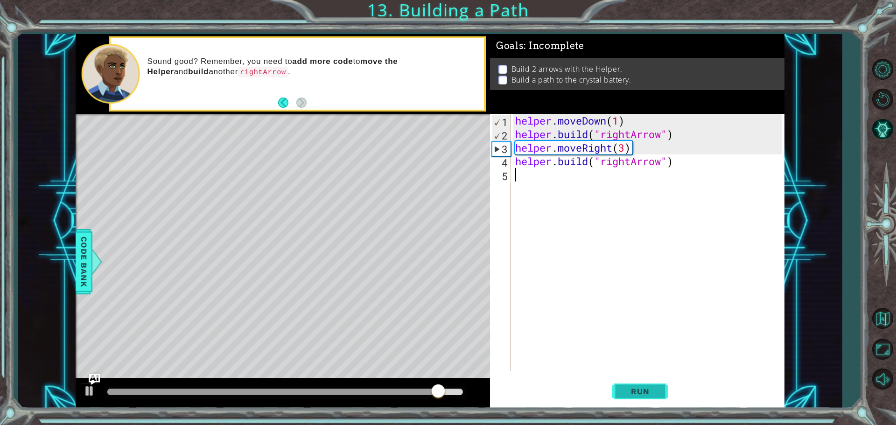
click at [636, 389] on span "Run" at bounding box center [640, 391] width 37 height 9
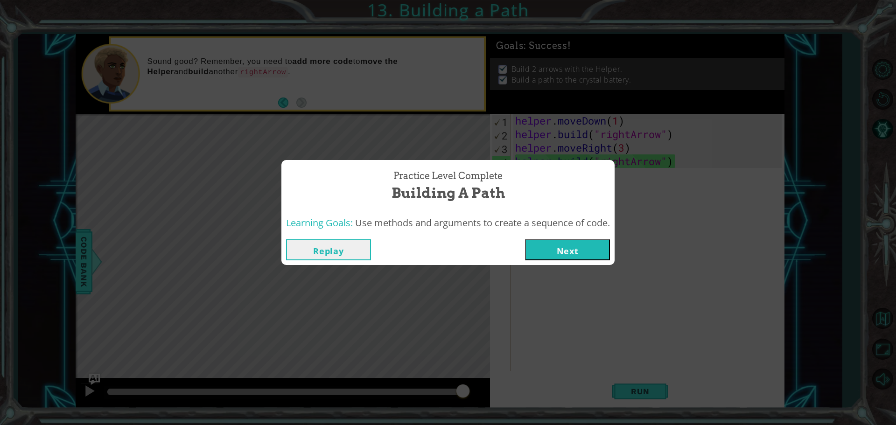
click at [597, 250] on button "Next" at bounding box center [567, 249] width 85 height 21
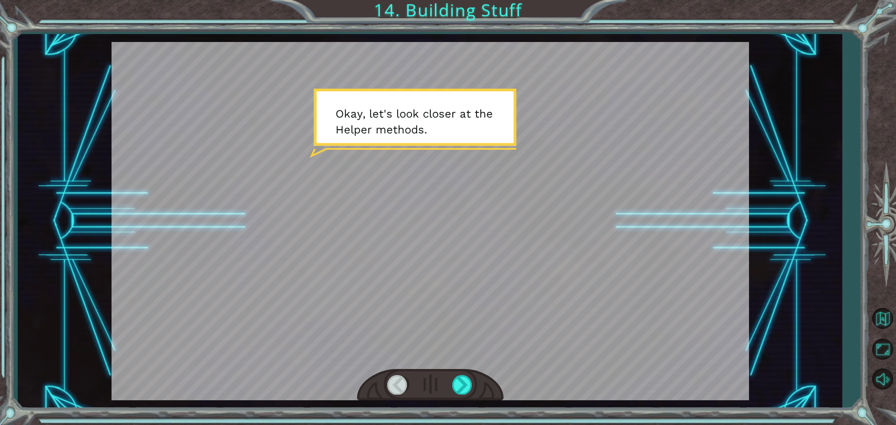
click at [463, 375] on div at bounding box center [430, 385] width 147 height 32
click at [461, 385] on div at bounding box center [462, 384] width 21 height 19
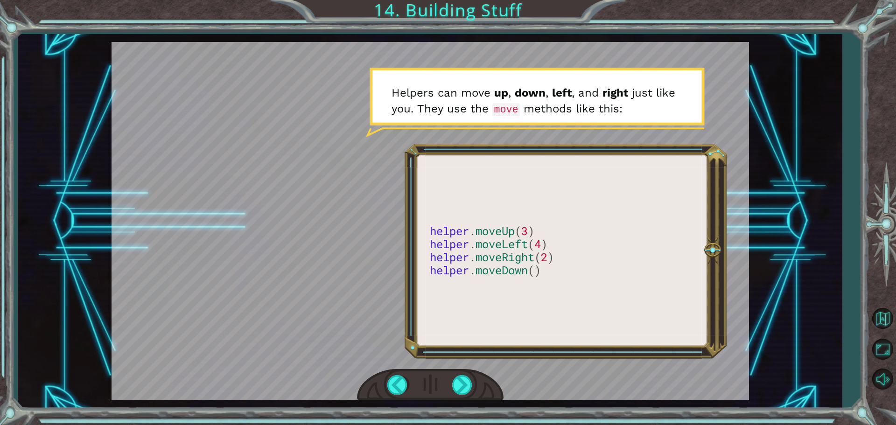
drag, startPoint x: 509, startPoint y: 230, endPoint x: 495, endPoint y: 260, distance: 33.4
click at [499, 281] on div at bounding box center [431, 221] width 638 height 358
click at [498, 235] on div at bounding box center [431, 221] width 638 height 358
click at [464, 380] on div at bounding box center [462, 384] width 21 height 19
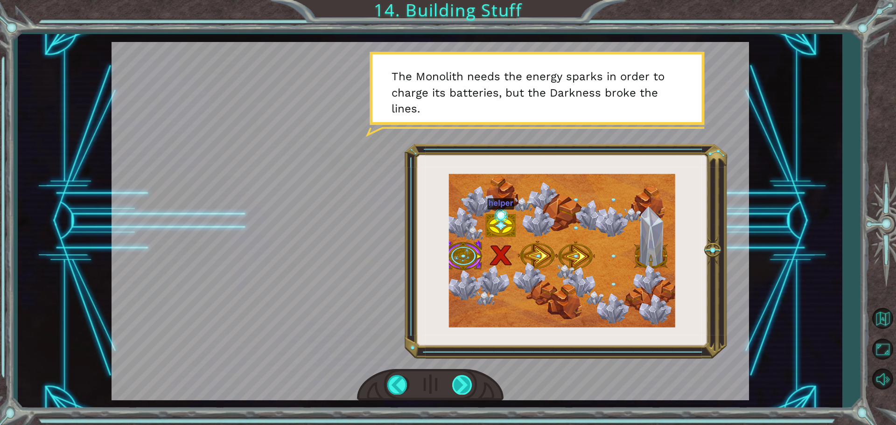
click at [464, 388] on div at bounding box center [462, 384] width 21 height 19
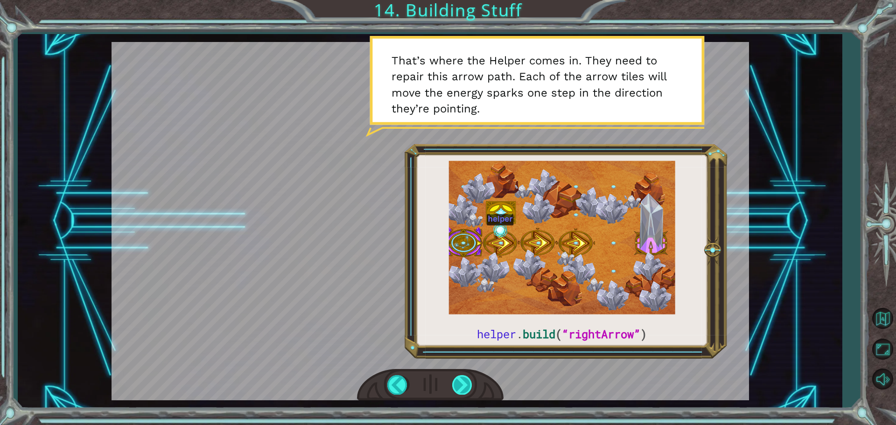
click at [470, 385] on div at bounding box center [462, 384] width 21 height 19
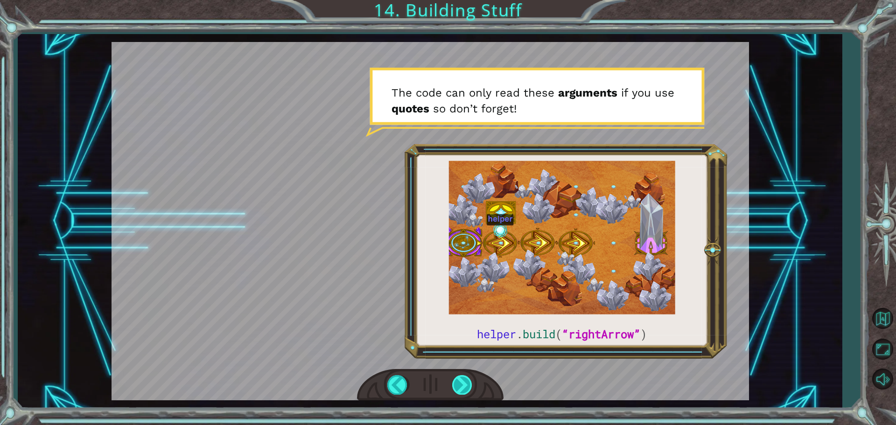
click at [458, 386] on div at bounding box center [462, 384] width 21 height 19
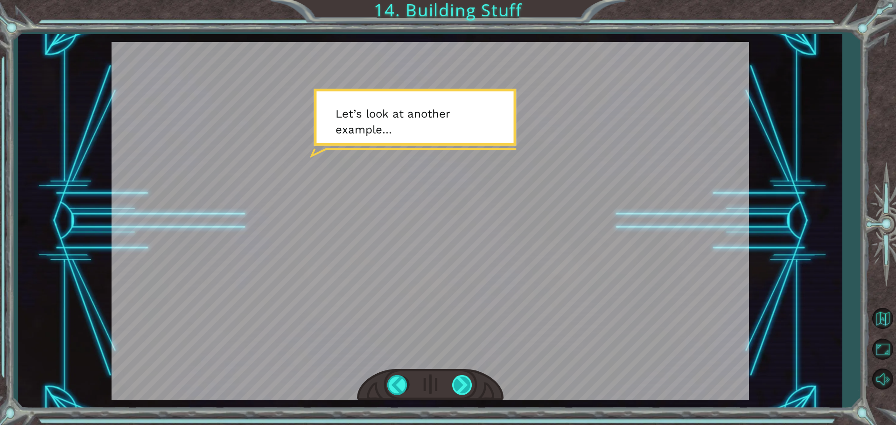
click at [471, 389] on div at bounding box center [462, 384] width 21 height 19
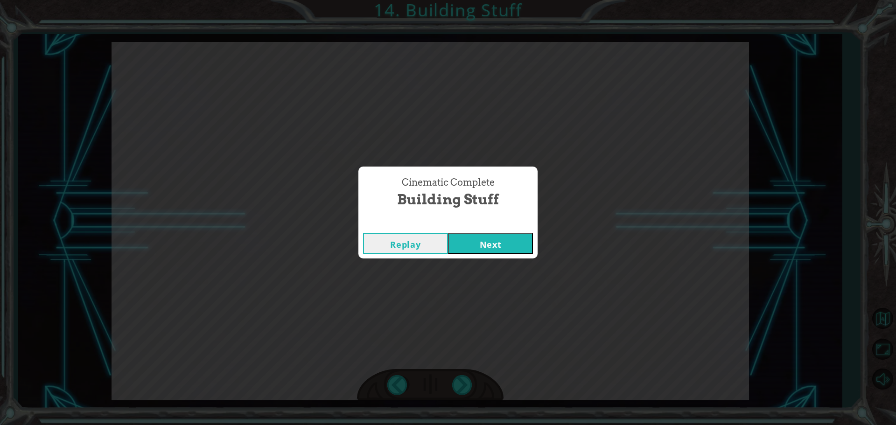
click at [458, 243] on button "Next" at bounding box center [490, 243] width 85 height 21
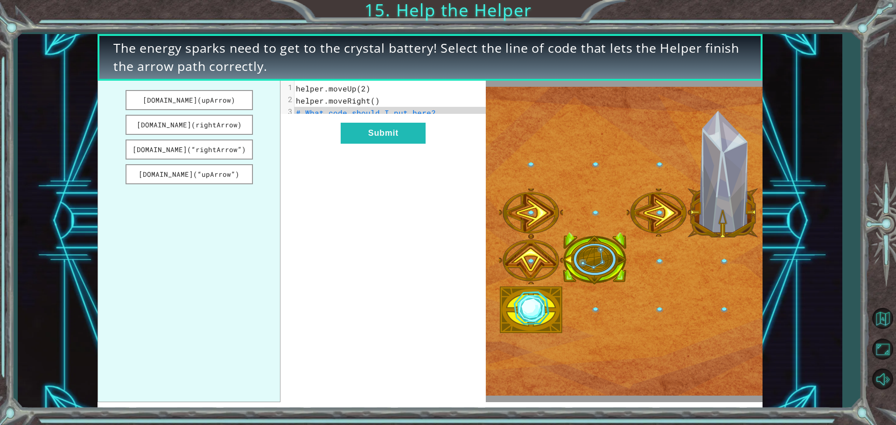
click at [342, 87] on span "helper.moveUp(2)" at bounding box center [333, 89] width 75 height 10
click at [344, 91] on span "helper.moveUp(2)" at bounding box center [333, 89] width 75 height 10
click at [290, 89] on div "1" at bounding box center [288, 87] width 14 height 9
click at [198, 95] on button "[DOMAIN_NAME](upArrow)" at bounding box center [189, 100] width 127 height 20
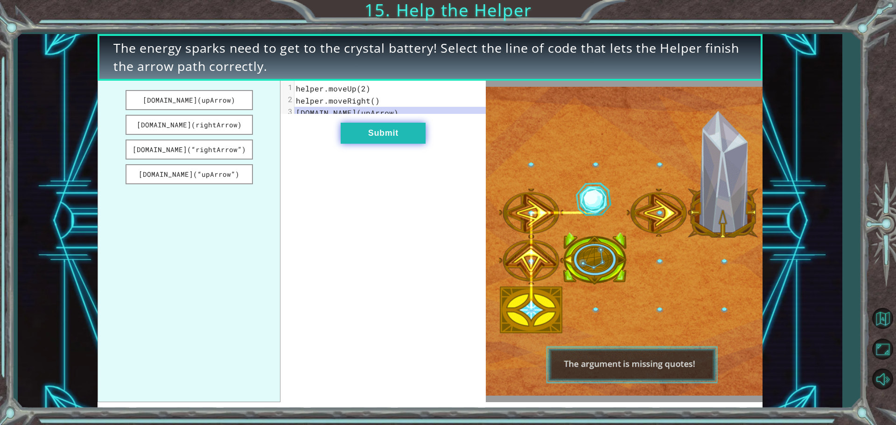
click at [352, 144] on button "Submit" at bounding box center [383, 133] width 85 height 21
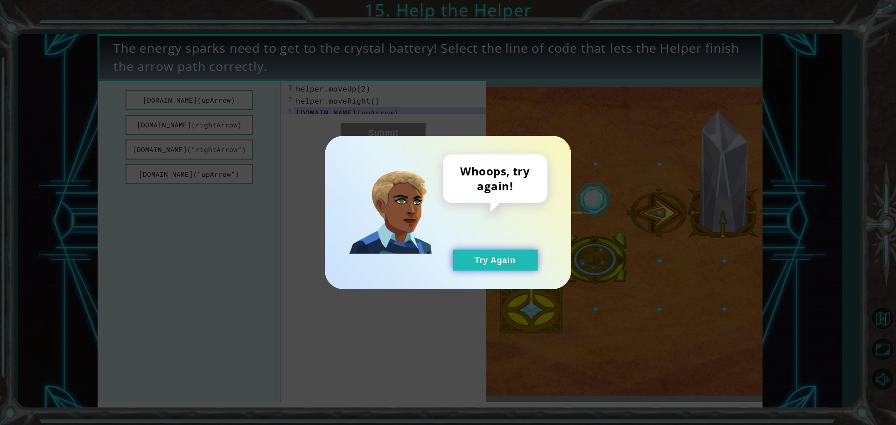
click at [492, 257] on button "Try Again" at bounding box center [495, 260] width 85 height 21
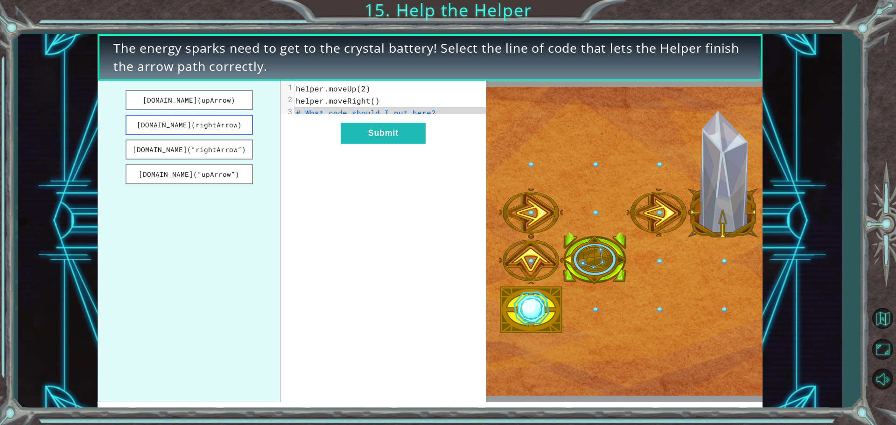
click at [184, 127] on button "[DOMAIN_NAME](rightArrow)" at bounding box center [189, 125] width 127 height 20
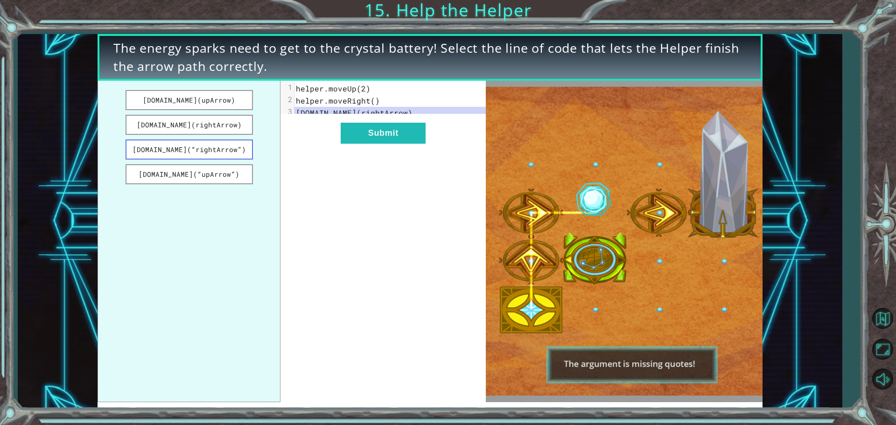
click at [206, 147] on button "[DOMAIN_NAME](“rightArrow”)" at bounding box center [189, 150] width 127 height 20
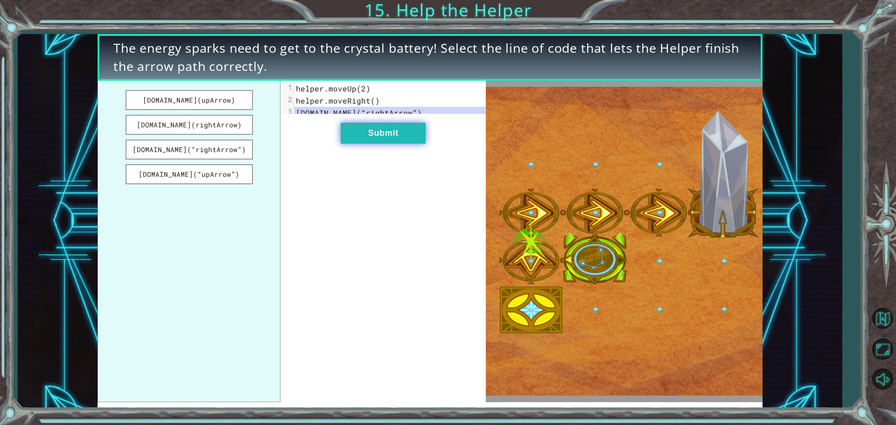
click at [345, 144] on button "Submit" at bounding box center [383, 133] width 85 height 21
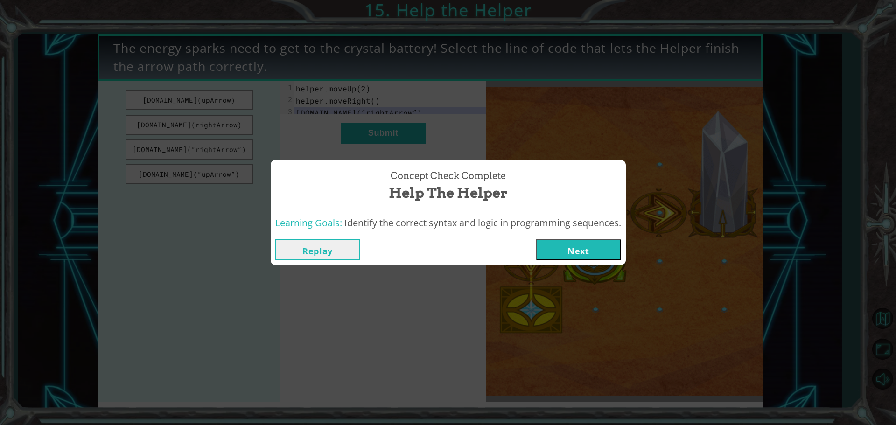
click at [546, 252] on button "Next" at bounding box center [578, 249] width 85 height 21
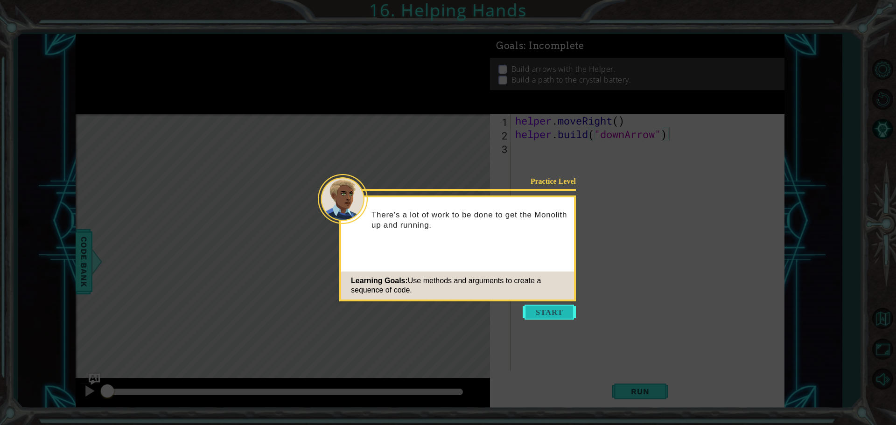
click at [553, 307] on button "Start" at bounding box center [549, 312] width 53 height 15
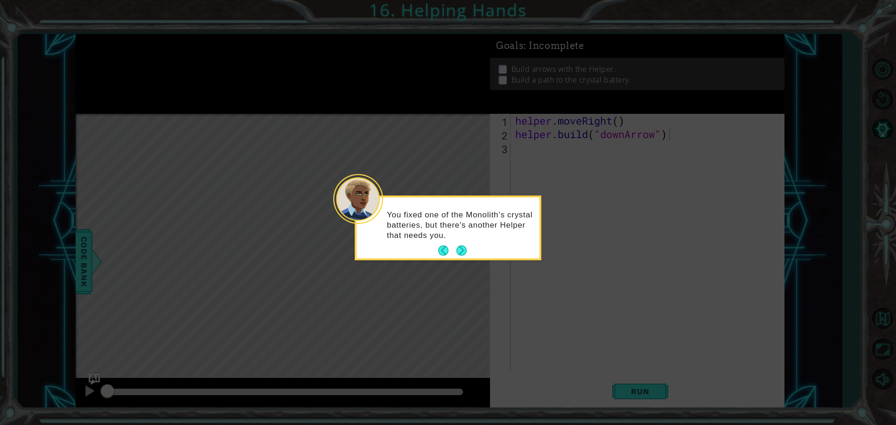
click at [446, 252] on button "Back" at bounding box center [447, 251] width 18 height 10
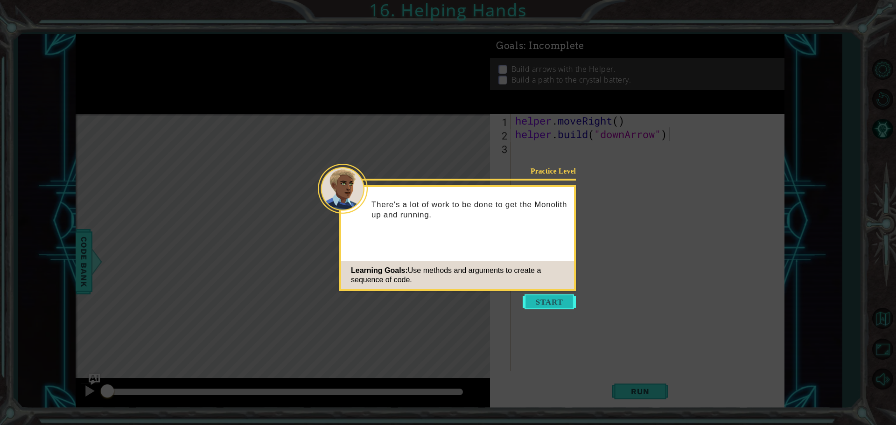
click at [534, 302] on button "Start" at bounding box center [549, 302] width 53 height 15
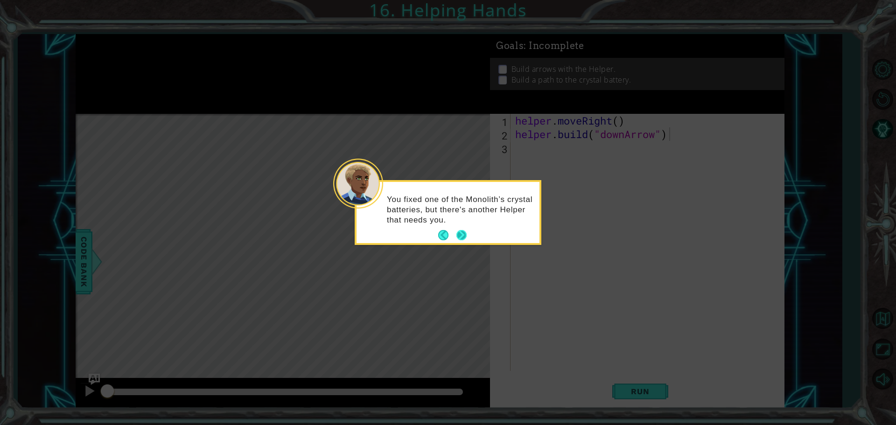
click at [461, 238] on button "Next" at bounding box center [461, 235] width 10 height 10
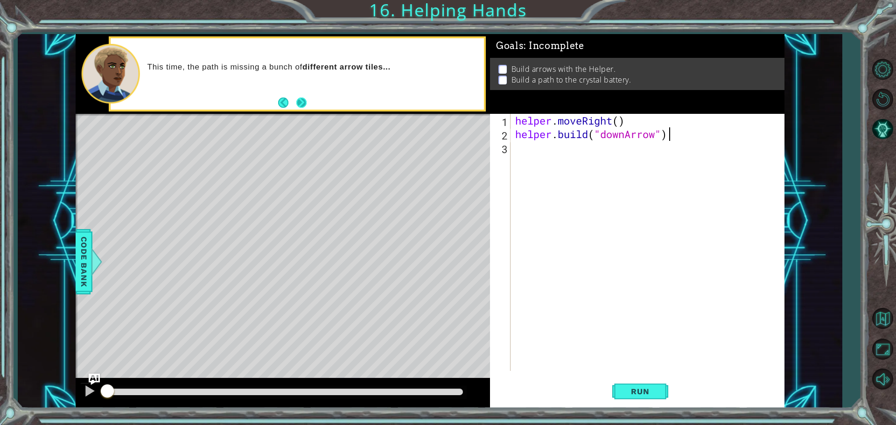
click at [303, 102] on button "Next" at bounding box center [301, 103] width 10 height 10
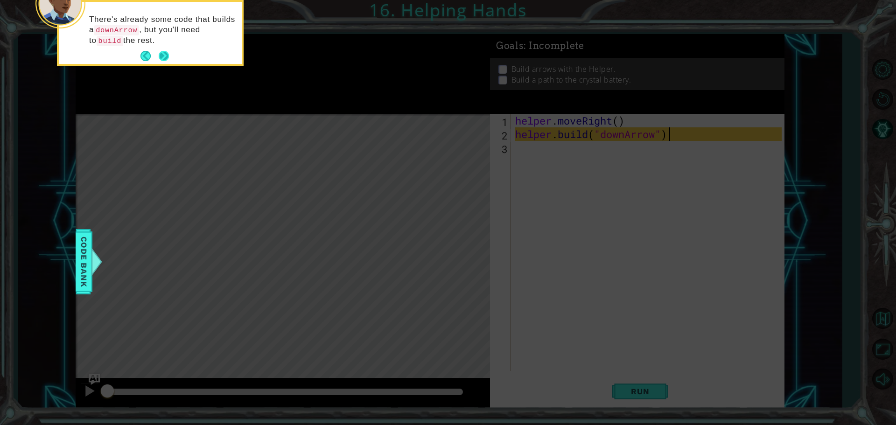
click at [164, 61] on button "Next" at bounding box center [164, 56] width 10 height 10
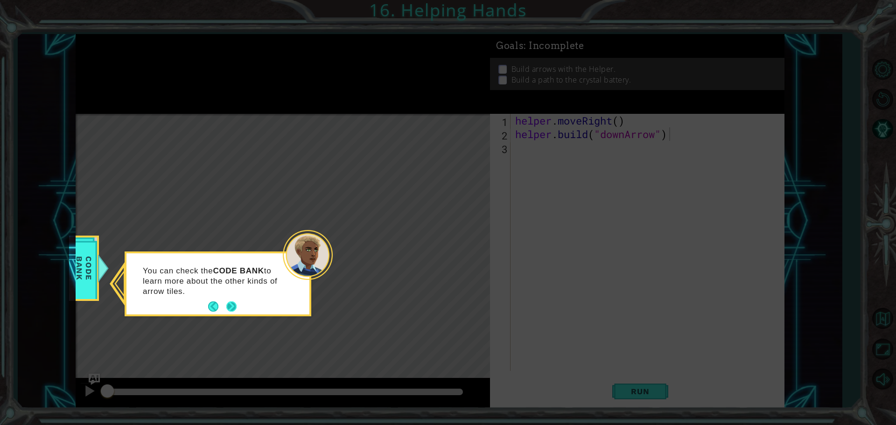
click at [233, 307] on button "Next" at bounding box center [231, 307] width 10 height 10
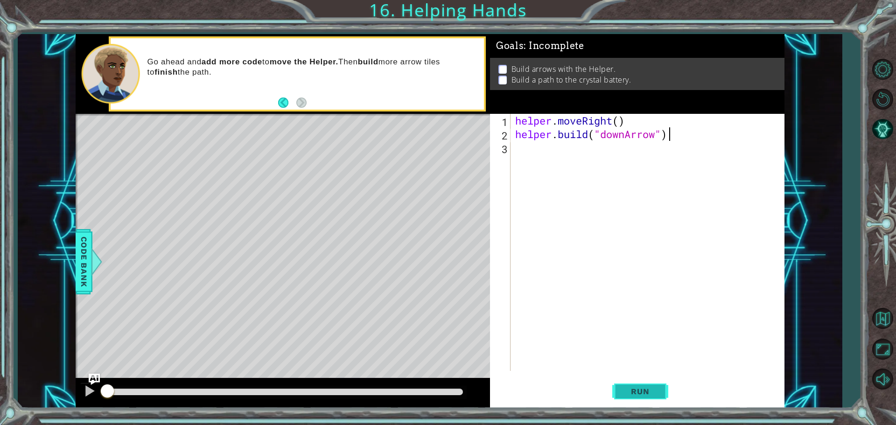
click at [641, 390] on span "Run" at bounding box center [640, 391] width 37 height 9
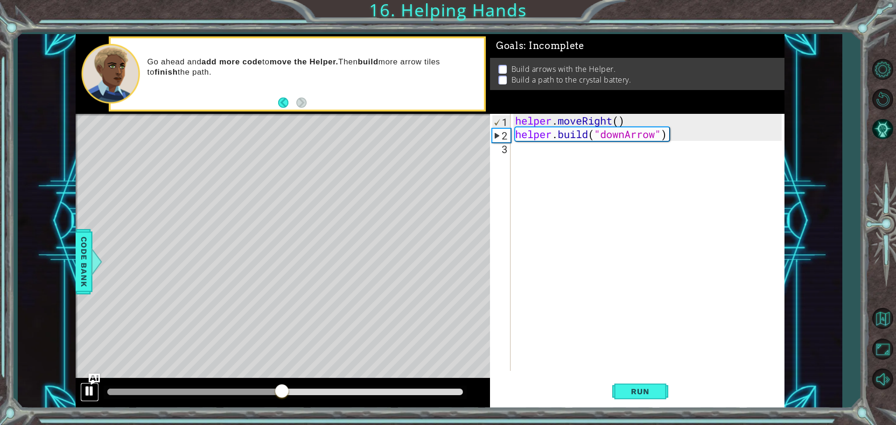
click at [88, 392] on div at bounding box center [90, 391] width 12 height 12
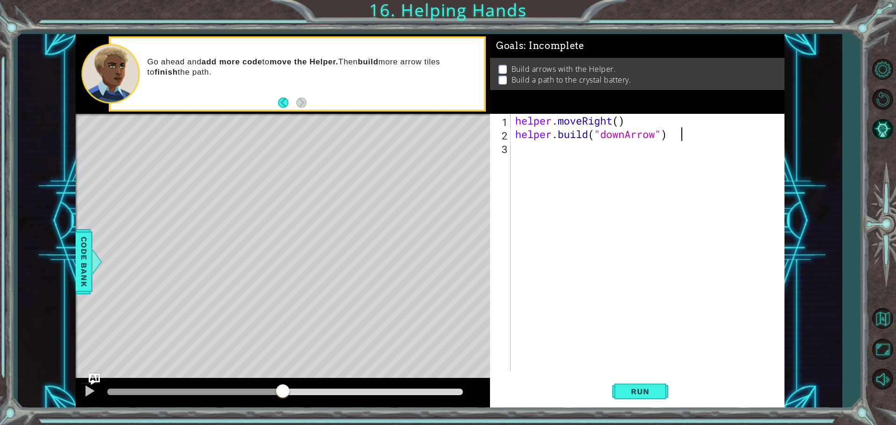
type textarea "[DOMAIN_NAME]("downArrow")"
click at [521, 137] on div "helper . moveRight ( ) helper . build ( "downArrow" )" at bounding box center [649, 256] width 273 height 284
click at [512, 151] on div "[DOMAIN_NAME]("downArrow") 1 2 3 helper . moveRight ( ) helper . build ( "downA…" at bounding box center [636, 242] width 292 height 257
click at [520, 146] on div "helper . moveRight ( ) helper . build ( "downArrow" )" at bounding box center [649, 256] width 273 height 284
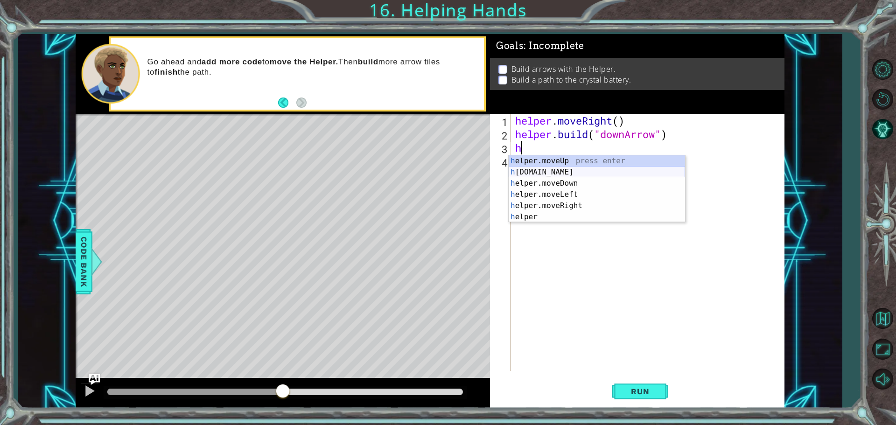
click at [536, 167] on div "h elper.moveUp press enter h [DOMAIN_NAME] press enter h elper.moveDown press e…" at bounding box center [597, 200] width 176 height 90
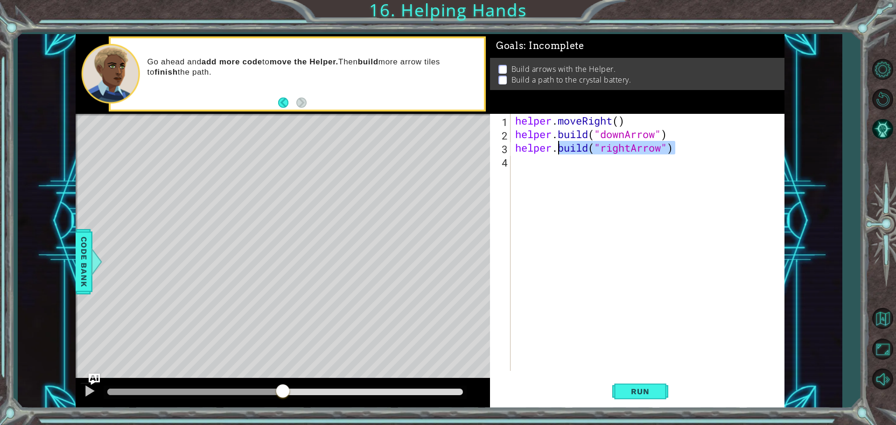
drag, startPoint x: 681, startPoint y: 148, endPoint x: 560, endPoint y: 141, distance: 120.6
click at [560, 141] on div "helper . moveRight ( ) helper . build ( "downArrow" ) helper . build ( "rightAr…" at bounding box center [649, 256] width 273 height 284
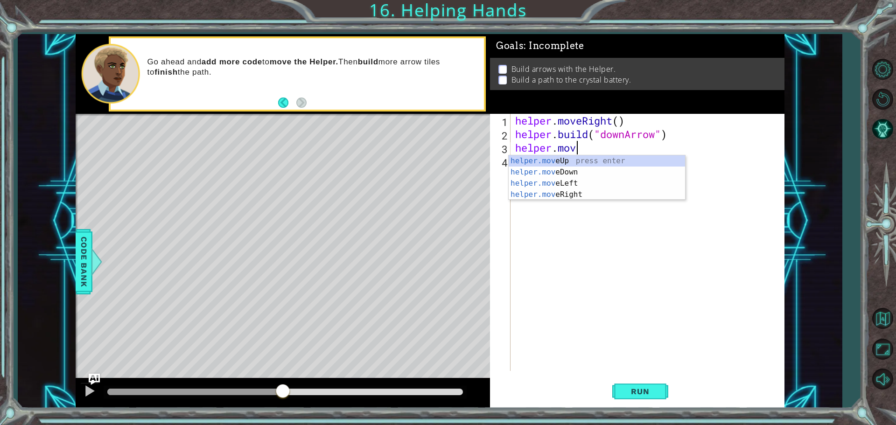
scroll to position [0, 2]
click at [567, 198] on div "helper.move Up press enter helper.move Down press enter helper.move Left press …" at bounding box center [597, 188] width 176 height 67
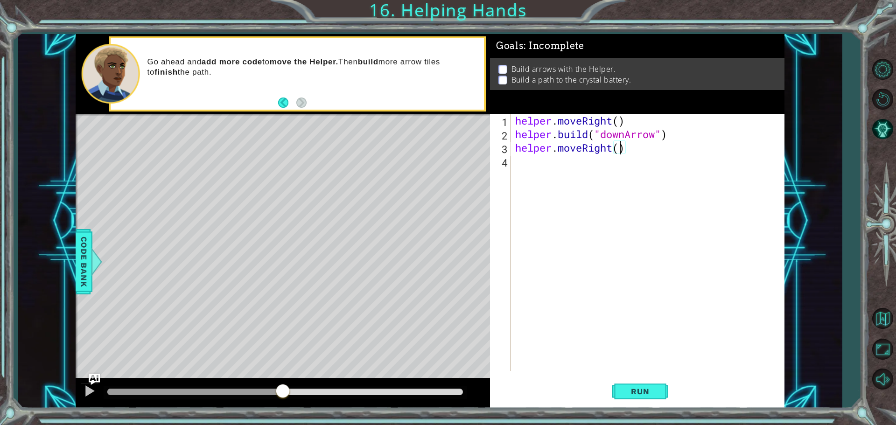
scroll to position [0, 5]
type textarea "helper.moveRight(2)"
click at [658, 393] on span "Run" at bounding box center [640, 391] width 37 height 9
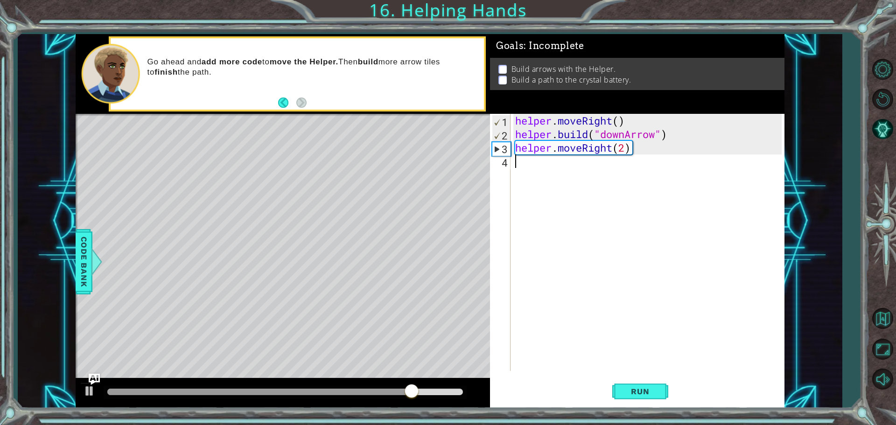
click at [571, 173] on div "helper . moveRight ( ) helper . build ( "downArrow" ) helper . moveRight ( 2 )" at bounding box center [649, 256] width 273 height 284
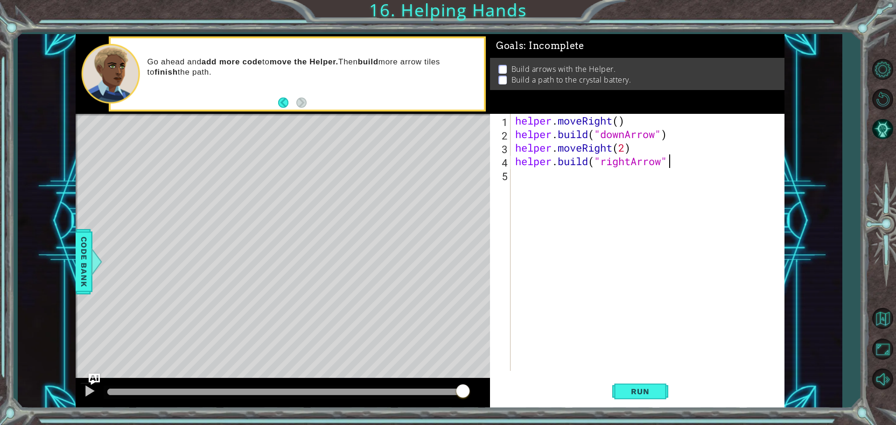
scroll to position [0, 7]
click at [611, 391] on div "Run" at bounding box center [640, 391] width 295 height 29
click at [632, 385] on button "Run" at bounding box center [640, 391] width 56 height 29
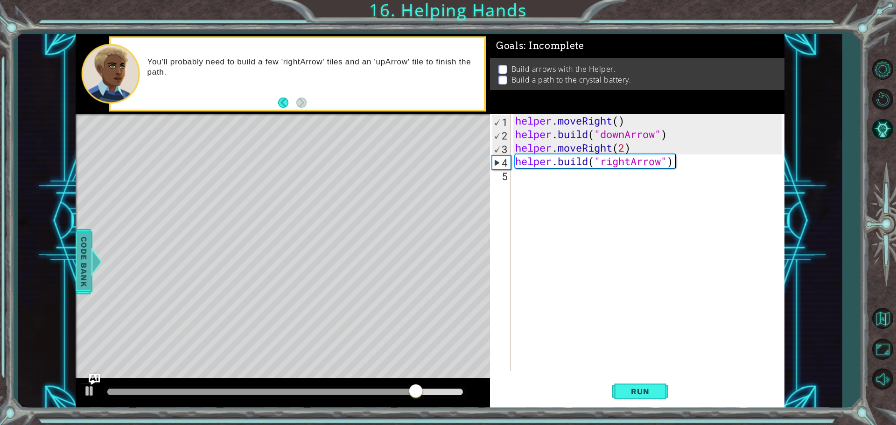
click at [81, 267] on span "Code Bank" at bounding box center [84, 261] width 15 height 57
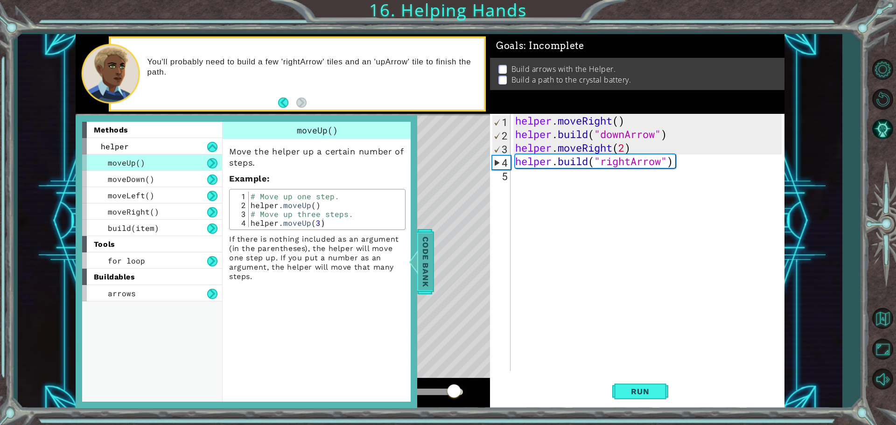
click at [430, 278] on span "Code Bank" at bounding box center [425, 261] width 15 height 57
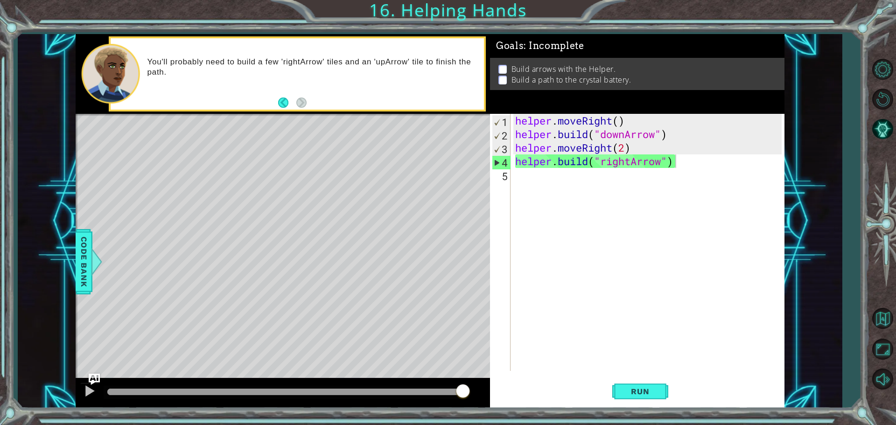
scroll to position [0, 5]
click at [612, 145] on div "helper . moveRight ( ) helper . build ( "downArrow" ) helper . moveRight ( 2 ) …" at bounding box center [649, 256] width 273 height 284
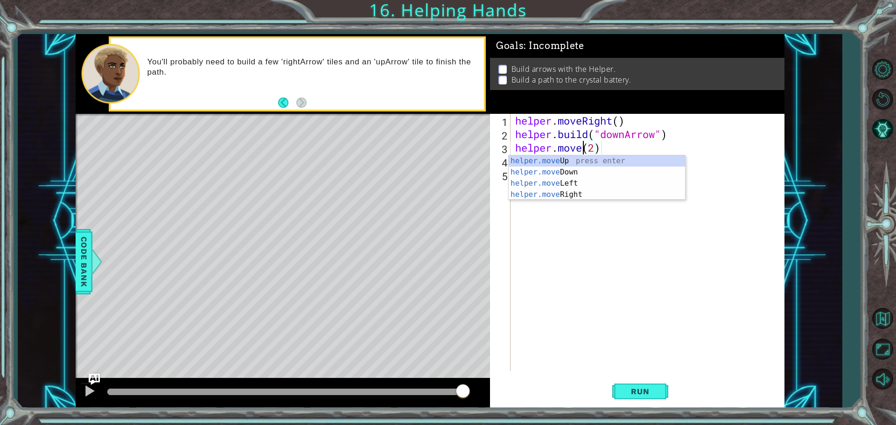
scroll to position [0, 3]
click at [582, 176] on div "helper.move Up press enter helper.move Down press enter helper.move Left press …" at bounding box center [597, 188] width 176 height 67
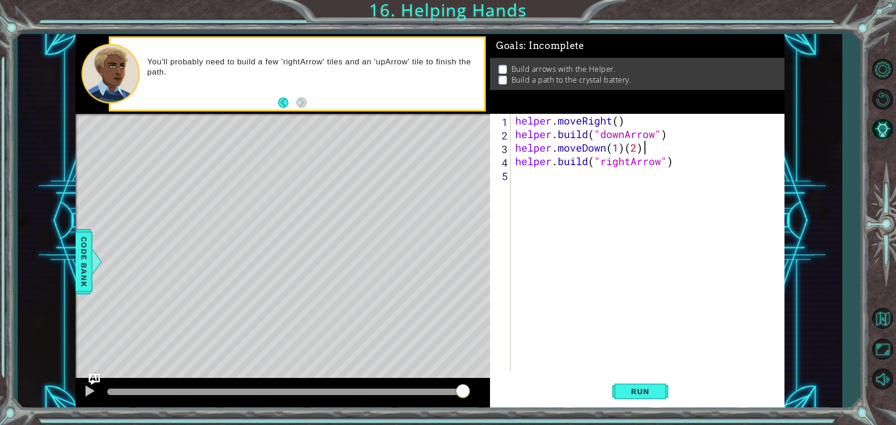
click at [642, 146] on div "helper . moveRight ( ) helper . build ( "downArrow" ) helper . moveDown ( 1 ) (…" at bounding box center [649, 256] width 273 height 284
type textarea "helper.moveDown(1)"
click at [654, 387] on span "Run" at bounding box center [640, 391] width 37 height 9
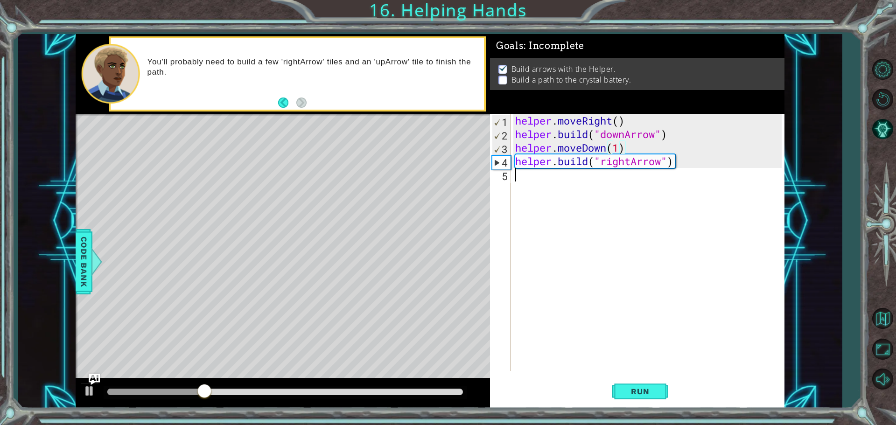
click at [513, 184] on div "helper . moveRight ( ) helper . build ( "downArrow" ) helper . moveDown ( 1 ) h…" at bounding box center [649, 256] width 273 height 284
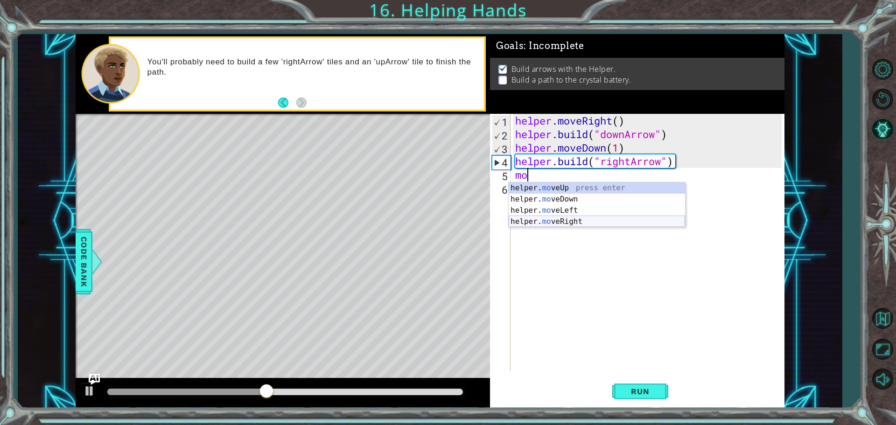
click at [561, 220] on div "helper. mo veUp press enter helper. mo veDown press enter helper. mo veLeft pre…" at bounding box center [597, 216] width 176 height 67
type textarea "helper.moveRight(1)"
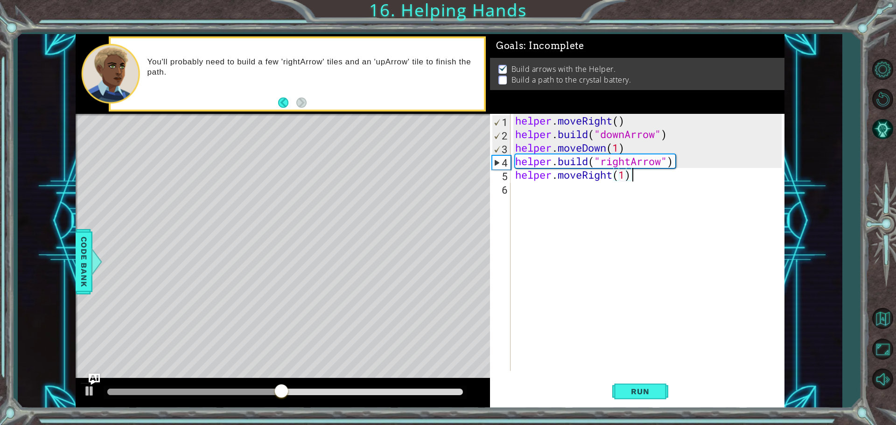
click at [638, 175] on div "helper . moveRight ( ) helper . build ( "downArrow" ) helper . moveDown ( 1 ) h…" at bounding box center [649, 256] width 273 height 284
click at [597, 201] on div "helper. b uild press enter" at bounding box center [597, 213] width 176 height 34
type textarea "[DOMAIN_NAME]("rightArrow")"
click at [688, 197] on div "helper . moveRight ( ) helper . build ( "downArrow" ) helper . moveDown ( 1 ) h…" at bounding box center [649, 256] width 273 height 284
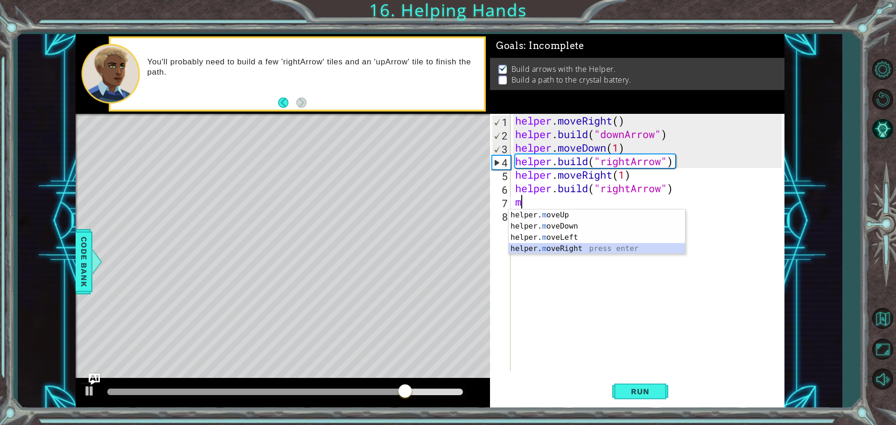
click at [585, 247] on div "helper. m oveUp press enter helper. m oveDown press enter helper. m oveLeft pre…" at bounding box center [597, 243] width 176 height 67
type textarea "helper.moveRight(1)"
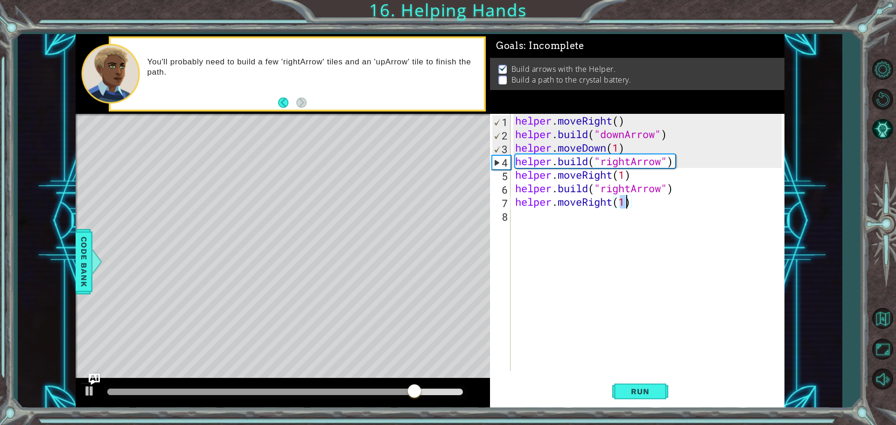
click at [640, 211] on div "helper . moveRight ( ) helper . build ( "downArrow" ) helper . moveDown ( 1 ) h…" at bounding box center [649, 256] width 273 height 284
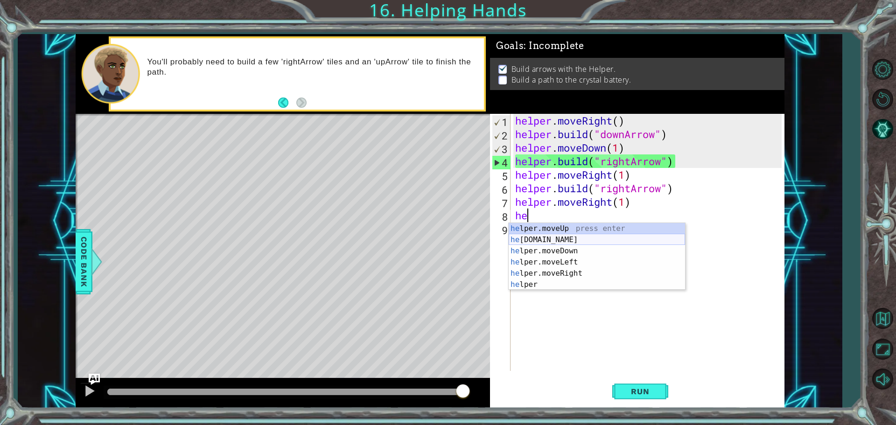
click at [565, 239] on div "he lper.moveUp press enter he [DOMAIN_NAME] press enter he lper.moveDown press …" at bounding box center [597, 268] width 176 height 90
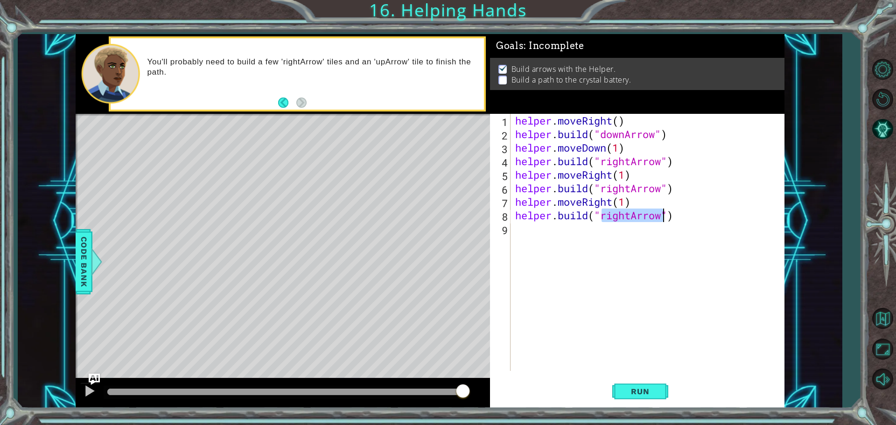
click at [694, 221] on div "helper . moveRight ( ) helper . build ( "downArrow" ) helper . moveDown ( 1 ) h…" at bounding box center [649, 256] width 273 height 284
click at [630, 386] on button "Run" at bounding box center [640, 391] width 56 height 29
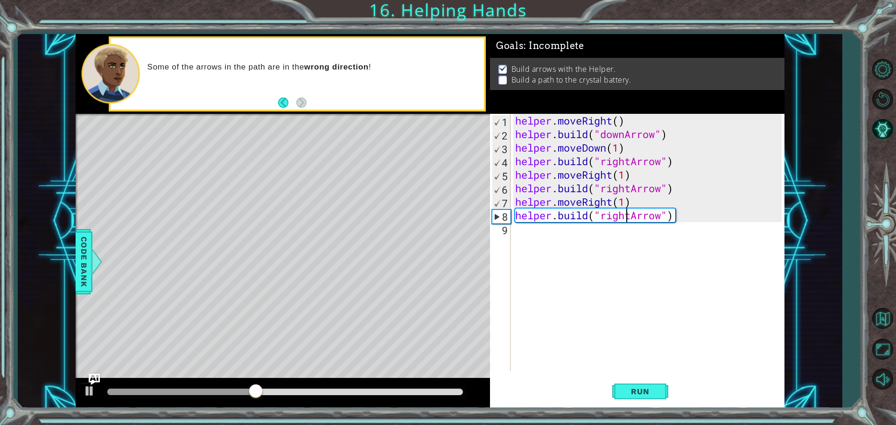
click at [629, 214] on div "helper . moveRight ( ) helper . build ( "downArrow" ) helper . moveDown ( 1 ) h…" at bounding box center [649, 256] width 273 height 284
click at [631, 212] on div "helper . moveRight ( ) helper . build ( "downArrow" ) helper . moveDown ( 1 ) h…" at bounding box center [649, 256] width 273 height 284
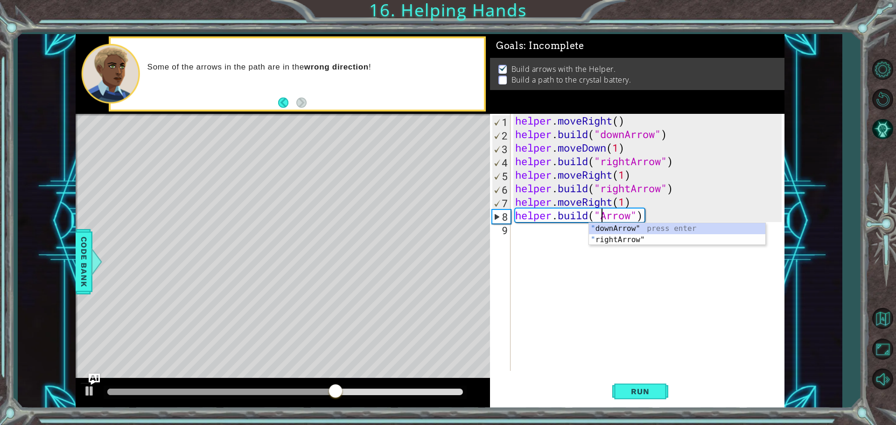
scroll to position [0, 4]
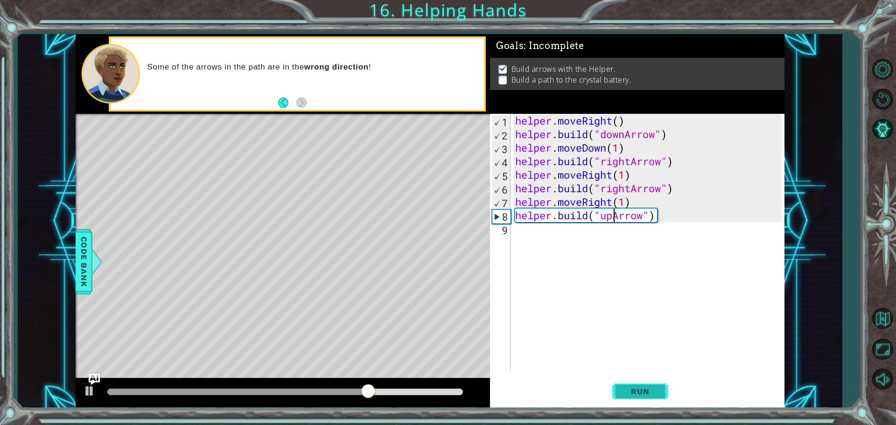
type textarea "[DOMAIN_NAME]("upArrow")"
click at [639, 393] on span "Run" at bounding box center [640, 391] width 37 height 9
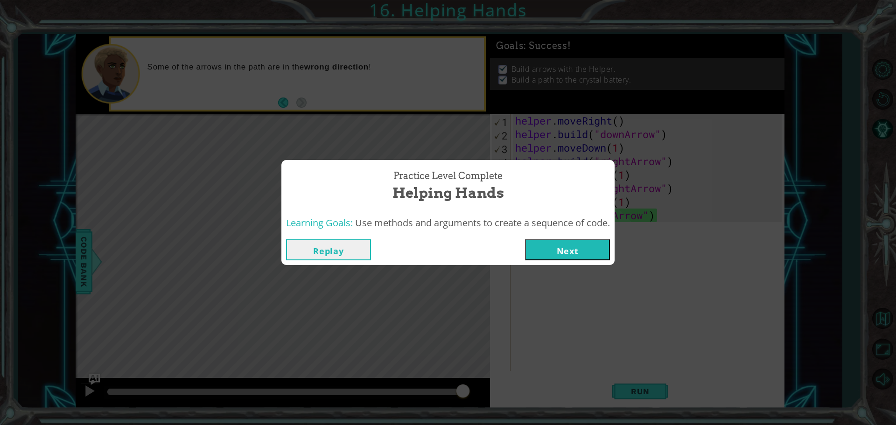
click at [555, 253] on button "Next" at bounding box center [567, 249] width 85 height 21
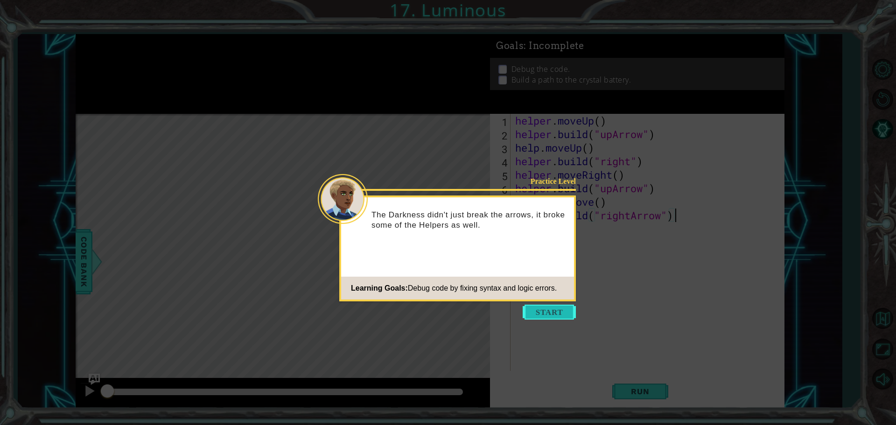
click at [538, 310] on button "Start" at bounding box center [549, 312] width 53 height 15
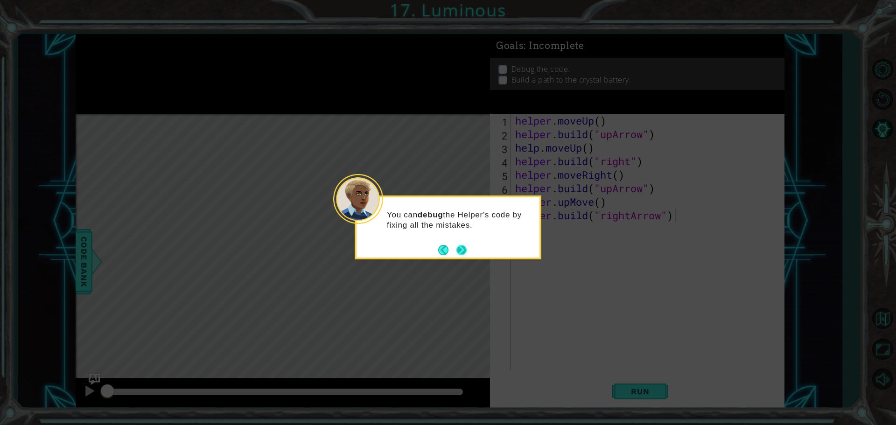
click at [456, 249] on button "Next" at bounding box center [461, 250] width 11 height 11
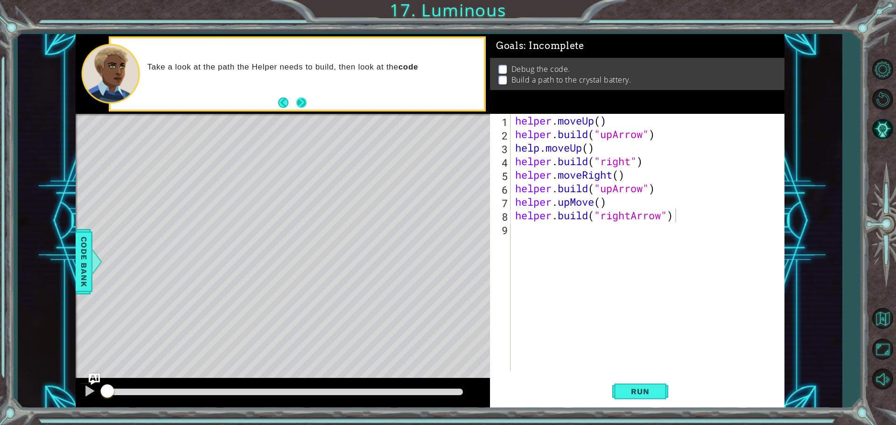
click at [297, 99] on button "Next" at bounding box center [301, 103] width 10 height 10
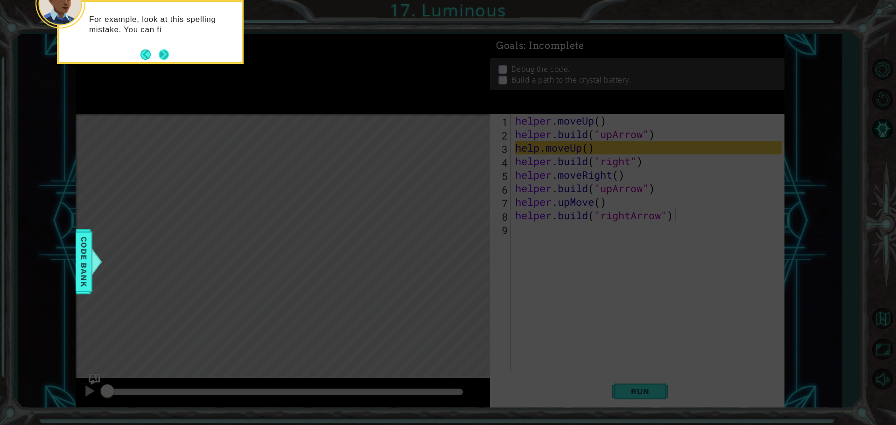
click at [159, 53] on button "Next" at bounding box center [164, 54] width 10 height 10
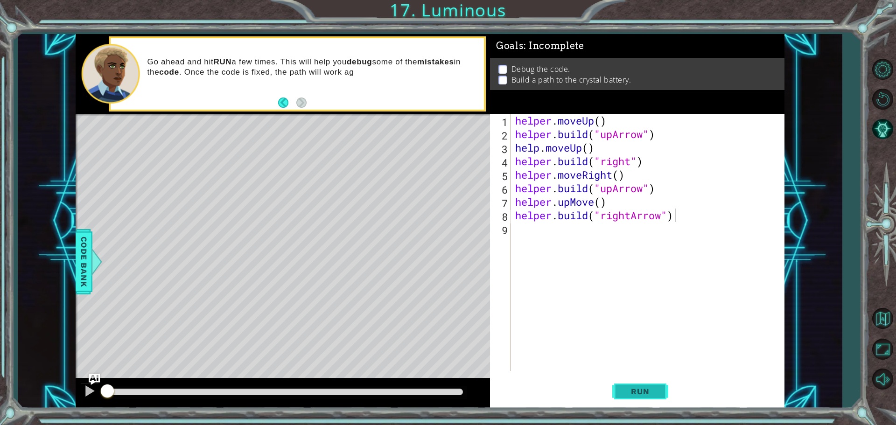
click at [621, 389] on button "Run" at bounding box center [640, 391] width 56 height 29
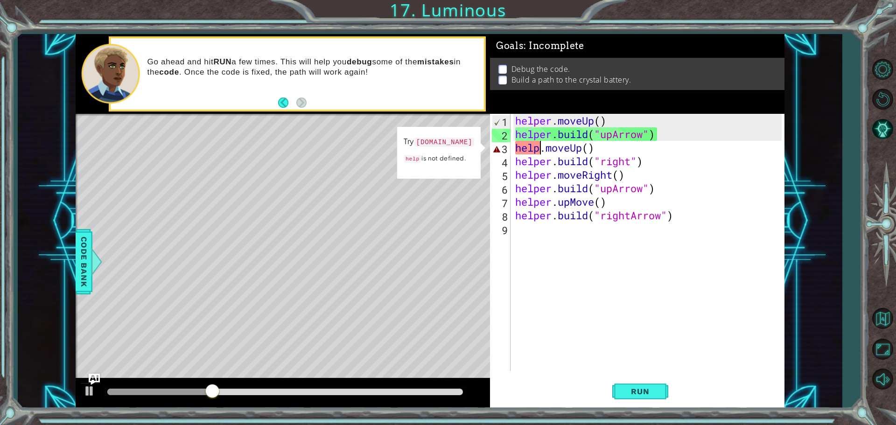
click at [538, 149] on div "helper . moveUp ( ) helper . build ( "upArrow" ) help . moveUp ( ) helper . bui…" at bounding box center [649, 256] width 273 height 284
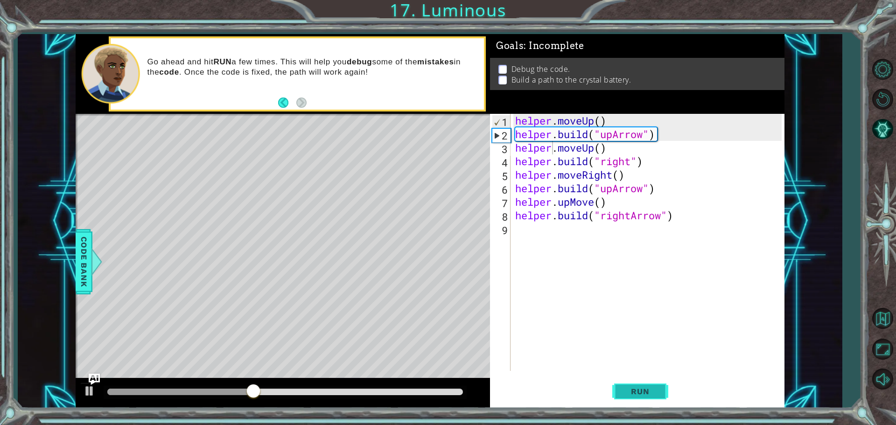
click at [625, 386] on button "Run" at bounding box center [640, 391] width 56 height 29
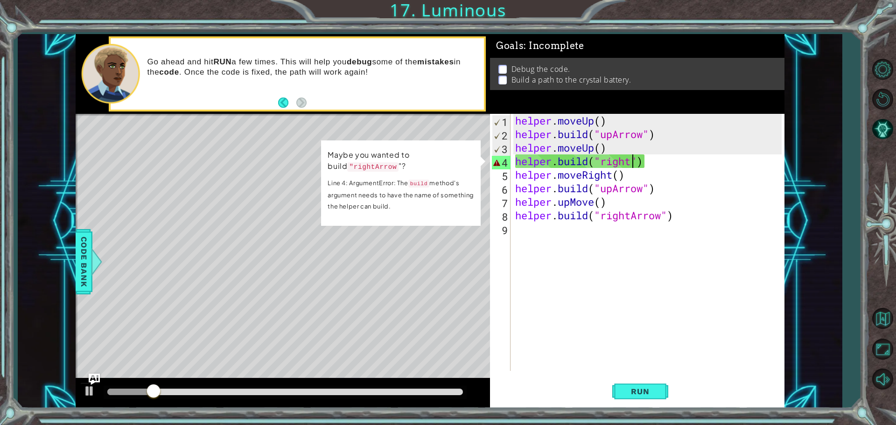
click at [632, 164] on div "helper . moveUp ( ) helper . build ( "upArrow" ) helper . moveUp ( ) helper . b…" at bounding box center [649, 256] width 273 height 284
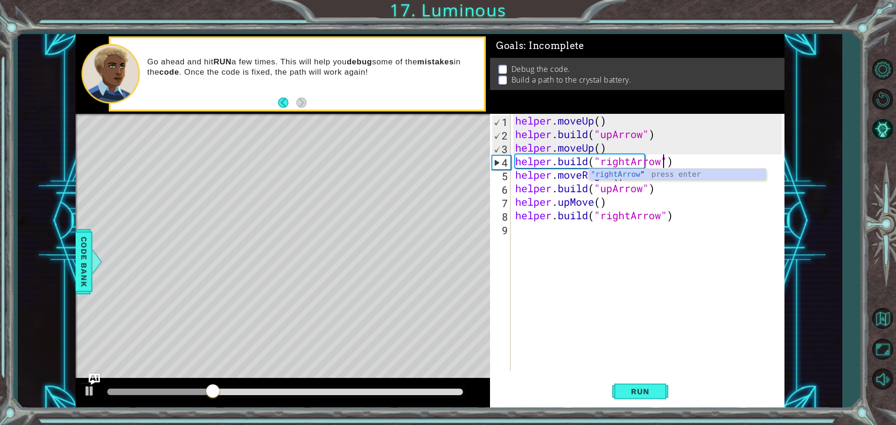
scroll to position [0, 7]
click at [649, 396] on button "Run" at bounding box center [640, 391] width 56 height 29
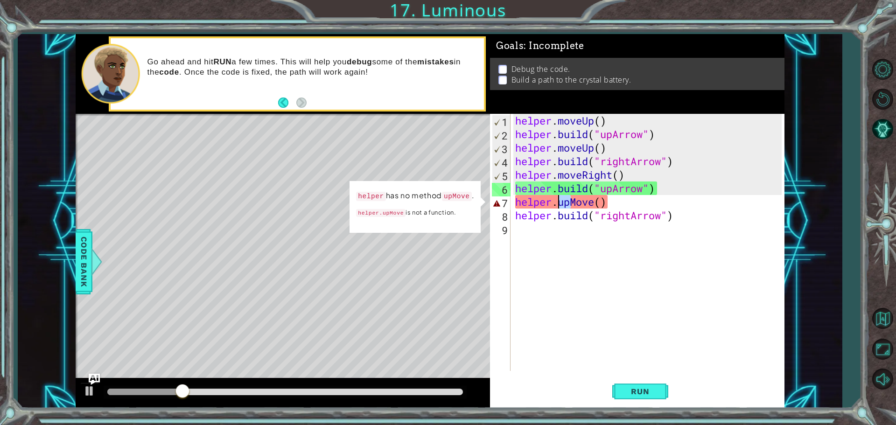
drag, startPoint x: 571, startPoint y: 204, endPoint x: 561, endPoint y: 204, distance: 9.8
click at [561, 204] on div "helper . moveUp ( ) helper . build ( "upArrow" ) helper . moveUp ( ) helper . b…" at bounding box center [649, 256] width 273 height 284
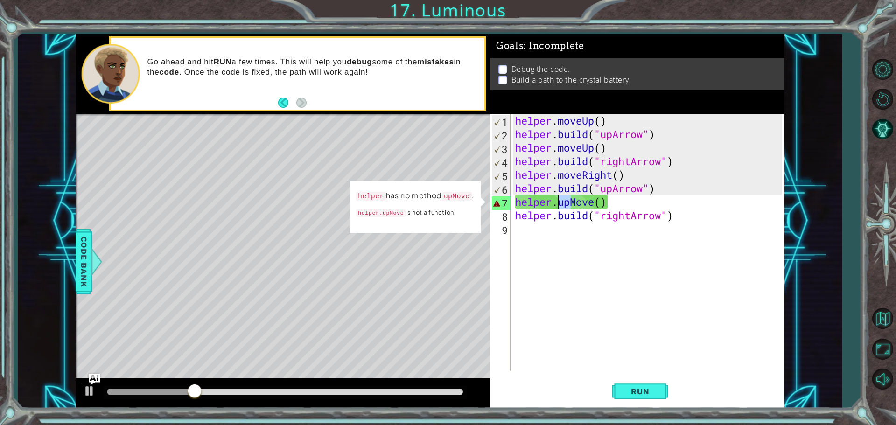
scroll to position [0, 3]
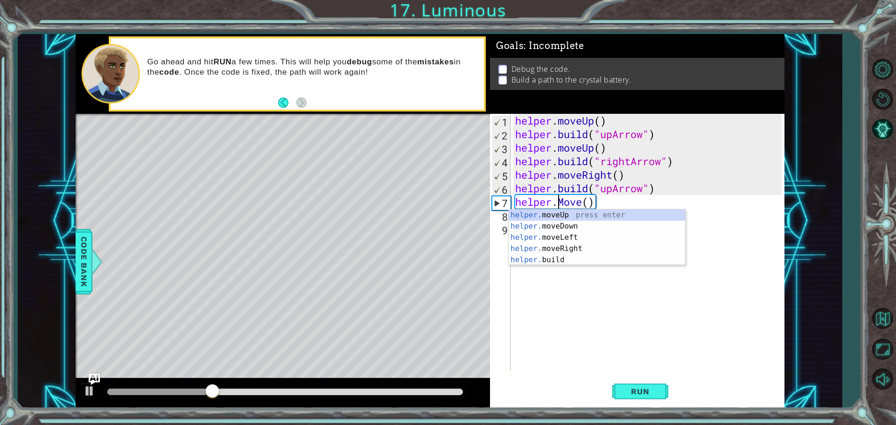
click at [581, 202] on div "helper . moveUp ( ) helper . build ( "upArrow" ) helper . moveUp ( ) helper . b…" at bounding box center [649, 256] width 273 height 284
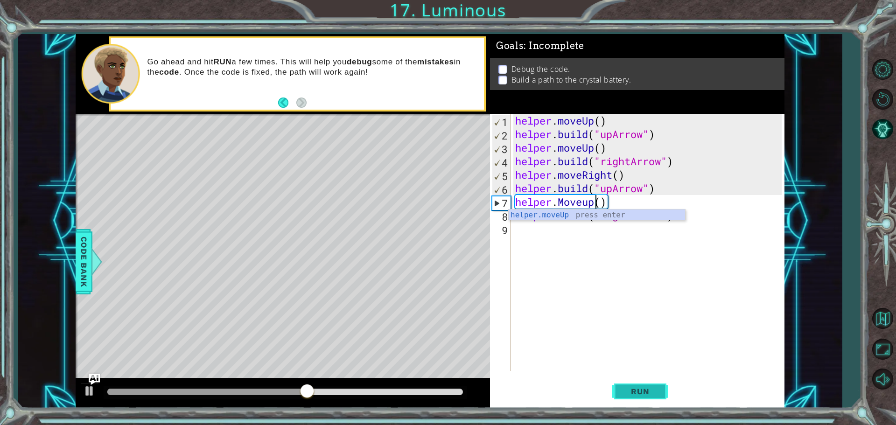
type textarea "helper.Moveup()"
click at [648, 395] on span "Run" at bounding box center [640, 391] width 37 height 9
